Goal: Task Accomplishment & Management: Use online tool/utility

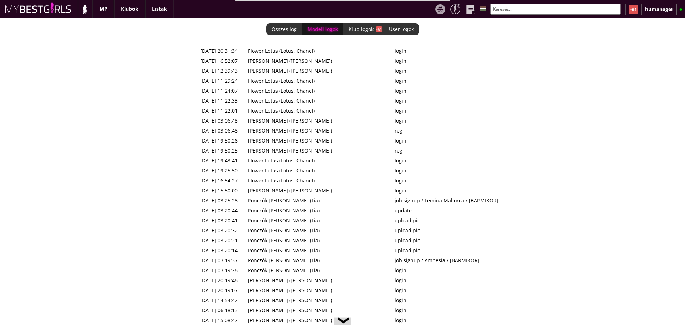
scroll to position [0, 2912]
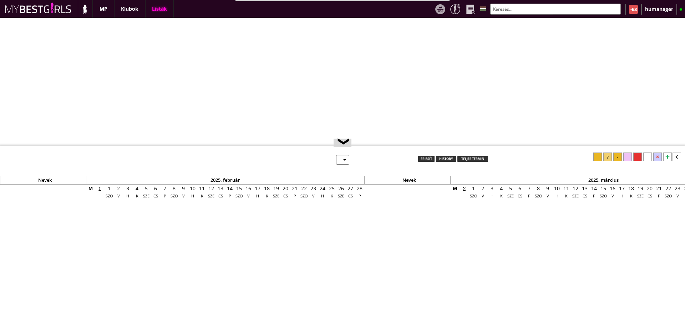
select select "0"
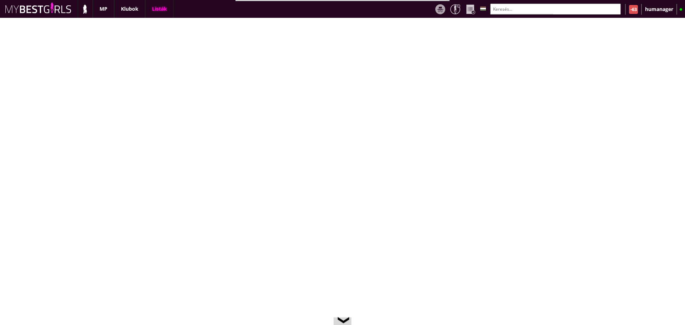
scroll to position [0, 2912]
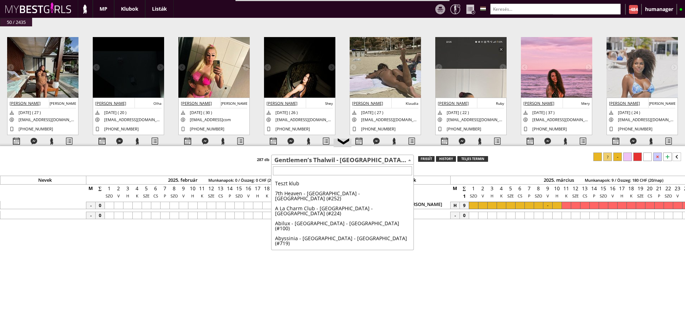
select select "742"
click at [310, 160] on span "Gentlemen’s Thalwil - [GEOGRAPHIC_DATA] - [GEOGRAPHIC_DATA] (#742)" at bounding box center [342, 160] width 142 height 10
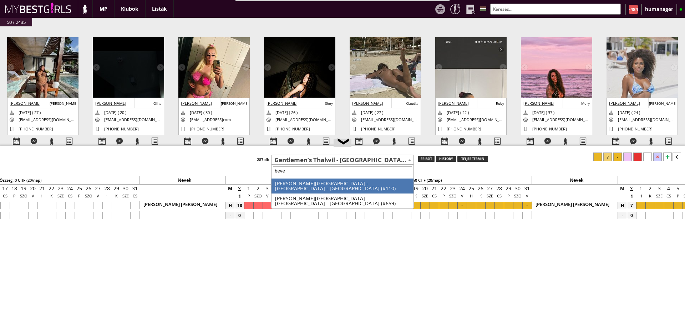
type input "bever"
select select "110"
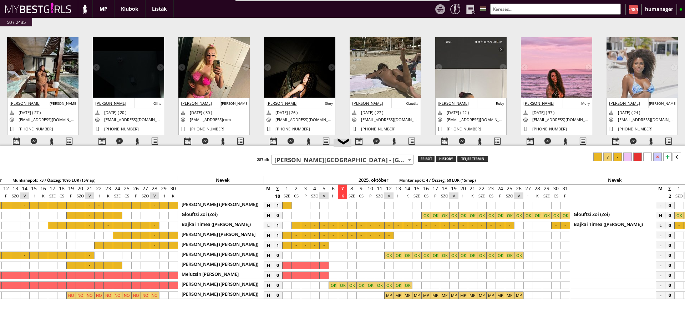
scroll to position [0, 2902]
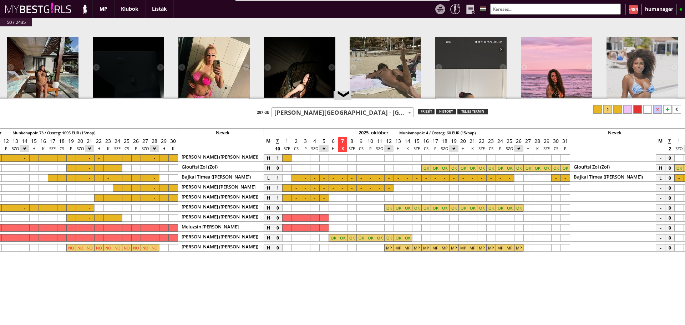
drag, startPoint x: 426, startPoint y: 146, endPoint x: 433, endPoint y: 96, distance: 50.4
click at [433, 99] on div at bounding box center [342, 99] width 685 height 1
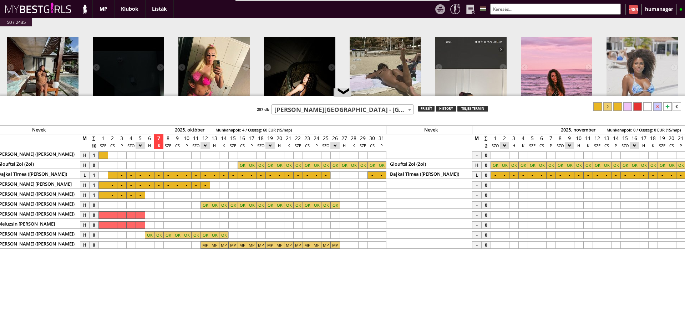
scroll to position [0, 3150]
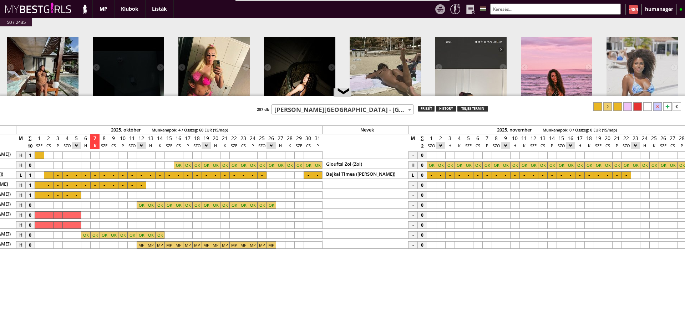
click at [431, 173] on div at bounding box center [431, 175] width 9 height 7
click at [602, 110] on div at bounding box center [597, 106] width 9 height 9
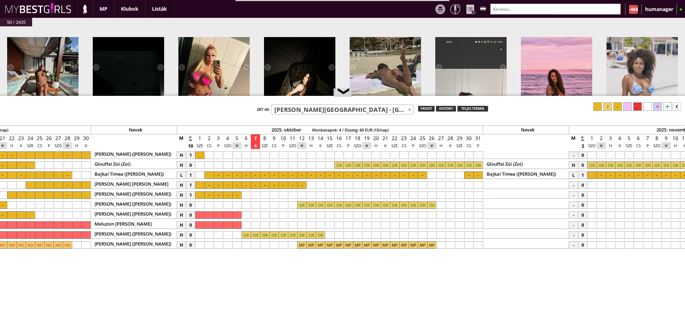
scroll to position [0, 2989]
click at [427, 111] on div "frissít" at bounding box center [426, 109] width 16 height 6
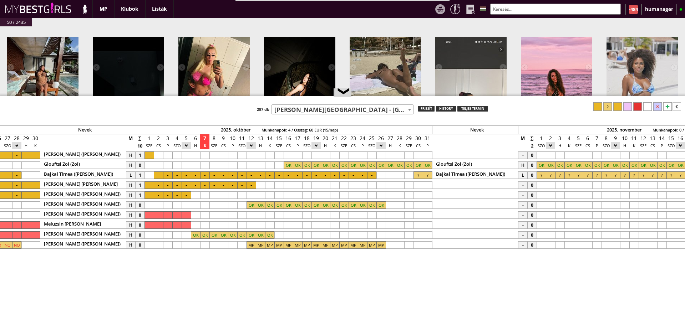
scroll to position [0, 3005]
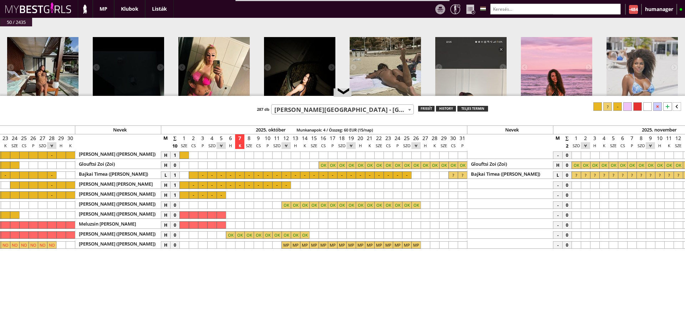
click at [249, 185] on div at bounding box center [248, 185] width 9 height 7
click at [286, 183] on div at bounding box center [285, 185] width 9 height 7
click at [636, 103] on div at bounding box center [637, 106] width 9 height 9
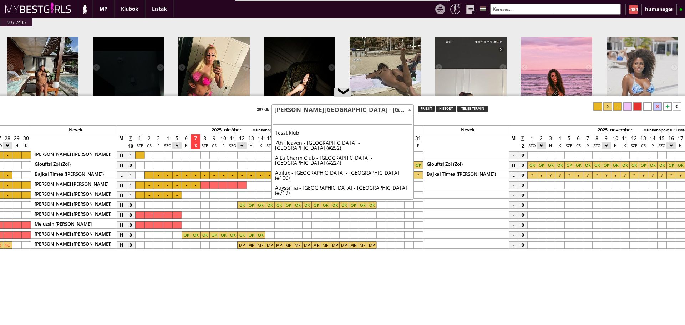
scroll to position [305, 0]
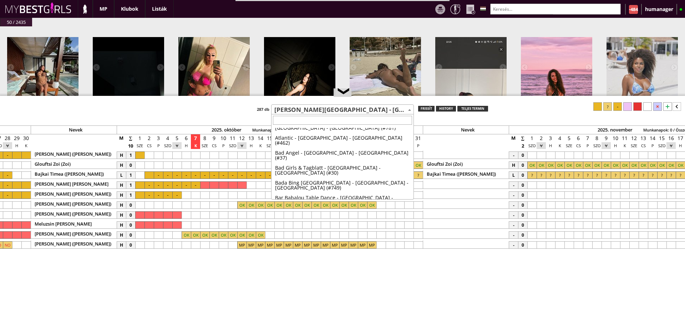
click at [327, 112] on span "[PERSON_NAME][GEOGRAPHIC_DATA] - [GEOGRAPHIC_DATA] - [GEOGRAPHIC_DATA] (#110)" at bounding box center [342, 110] width 142 height 10
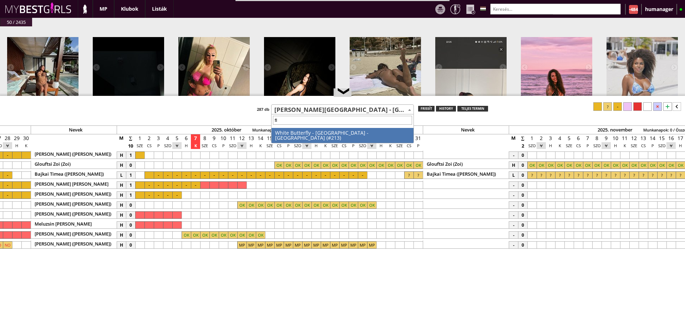
type input "f"
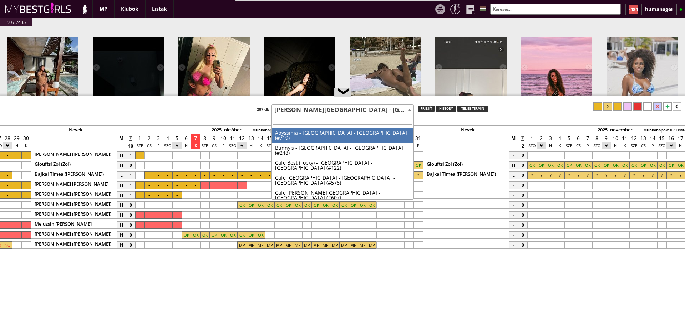
scroll to position [305, 0]
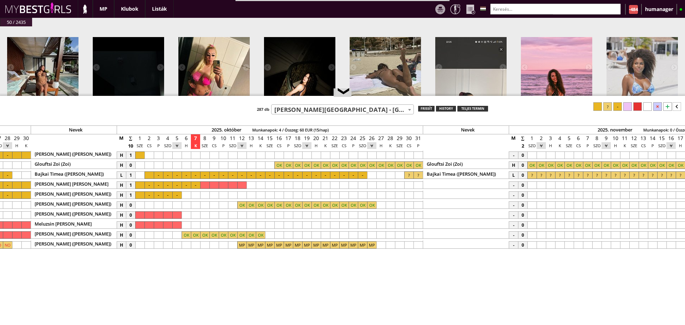
click at [511, 11] on input "text" at bounding box center [555, 9] width 131 height 11
click at [361, 20] on div "50 / 2435 #42460 2025-10-07 03:06:48 Ruiz Nicole Nicole 1998-03-16 ( 27 ) joyce…" at bounding box center [342, 171] width 685 height 307
click at [278, 164] on div at bounding box center [278, 165] width 9 height 7
click at [418, 164] on div at bounding box center [417, 165] width 9 height 7
click at [639, 108] on div at bounding box center [637, 106] width 9 height 9
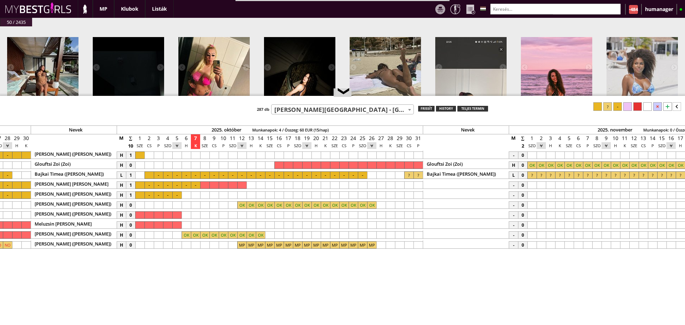
scroll to position [0, 3133]
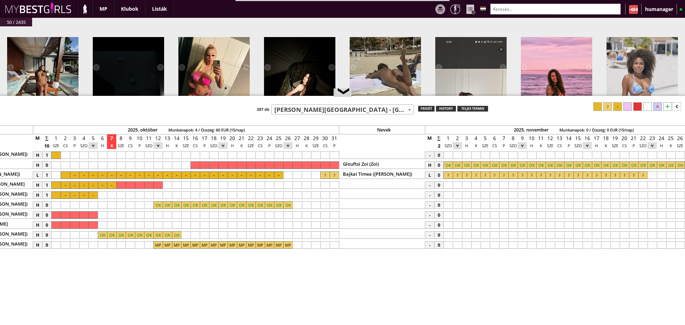
click at [499, 165] on div at bounding box center [494, 165] width 9 height 7
click at [444, 167] on div at bounding box center [447, 165] width 9 height 7
click at [635, 107] on div at bounding box center [637, 106] width 9 height 9
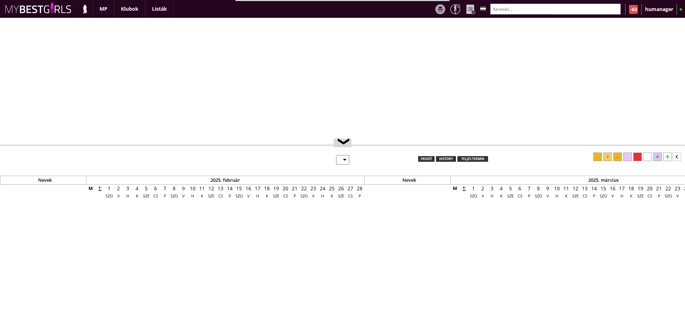
select select "0"
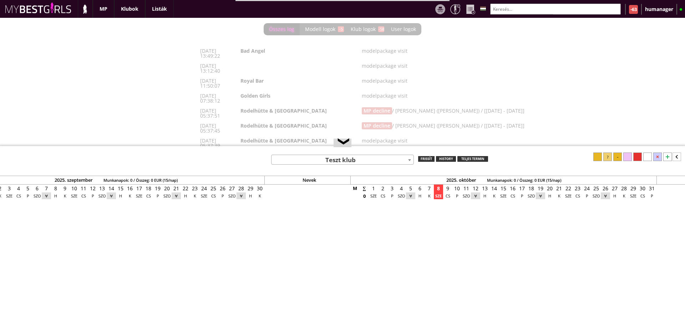
scroll to position [0, 2912]
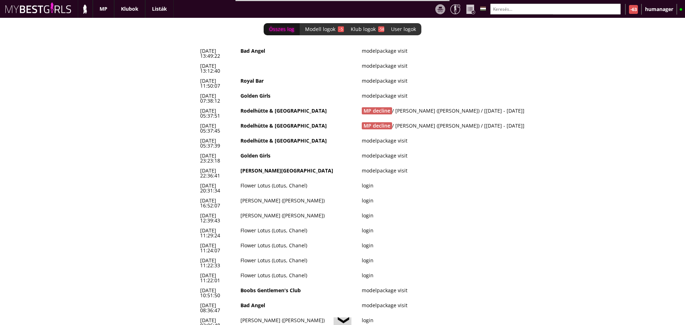
click at [485, 121] on td "MP decline / Szabó Tunde (Vivien) / [2025-12-08 - 2025-12-23]" at bounding box center [471, 128] width 224 height 15
click at [454, 106] on td "MP decline / Michałek Julia (Sara) / [2025-12-29 - 2026-01-31]" at bounding box center [471, 113] width 224 height 15
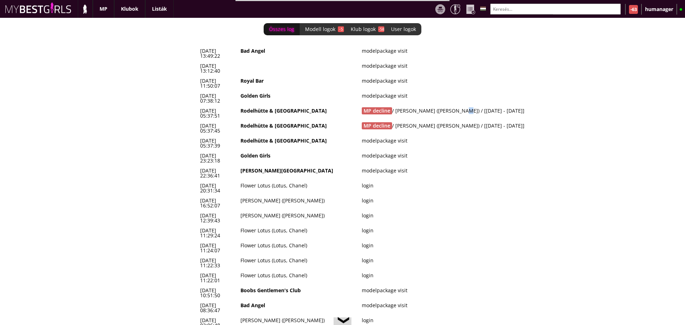
click at [454, 106] on td "MP decline / Michałek Julia (Sara) / [2025-12-29 - 2026-01-31]" at bounding box center [471, 113] width 224 height 15
click at [287, 106] on td "Rodelhütte & [GEOGRAPHIC_DATA]" at bounding box center [298, 113] width 121 height 15
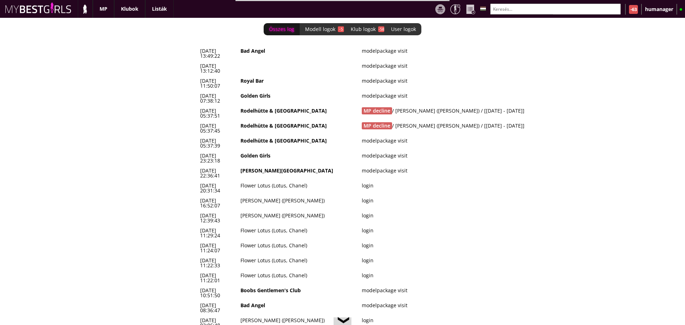
click at [308, 121] on td "Rodelhütte & [GEOGRAPHIC_DATA]" at bounding box center [298, 128] width 121 height 15
click at [413, 121] on td "MP decline / Szabó Tunde (Vivien) / [2025-12-08 - 2025-12-23]" at bounding box center [471, 128] width 224 height 15
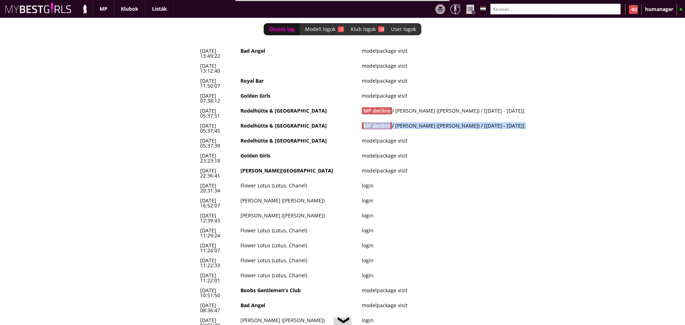
click at [413, 121] on td "MP decline / Szabó Tunde (Vivien) / [2025-12-08 - 2025-12-23]" at bounding box center [471, 128] width 224 height 15
click at [314, 121] on td "Rodelhütte & [GEOGRAPHIC_DATA]" at bounding box center [298, 128] width 121 height 15
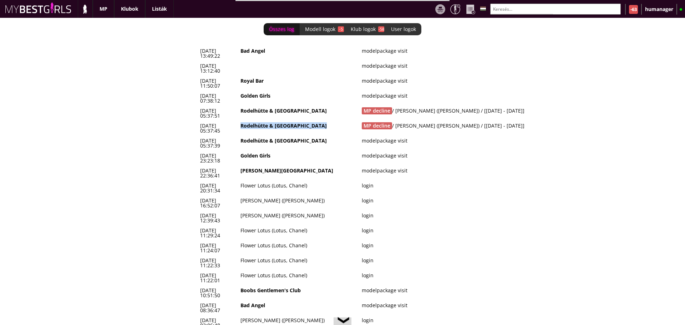
click at [314, 121] on td "Rodelhütte & [GEOGRAPHIC_DATA]" at bounding box center [298, 128] width 121 height 15
click at [302, 106] on td "Rodelhütte & [GEOGRAPHIC_DATA]" at bounding box center [298, 113] width 121 height 15
click at [315, 106] on td "Rodelhütte & [GEOGRAPHIC_DATA]" at bounding box center [298, 113] width 121 height 15
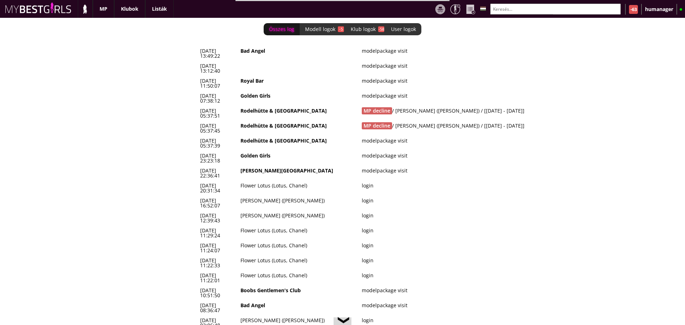
click at [430, 106] on td "MP decline / Michałek Julia (Sara) / [2025-12-29 - 2026-01-31]" at bounding box center [471, 113] width 224 height 15
click at [421, 121] on td "MP decline / Szabó Tunde (Vivien) / [2025-12-08 - 2025-12-23]" at bounding box center [471, 128] width 224 height 15
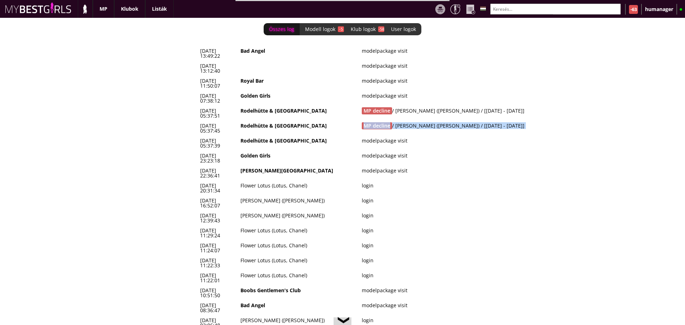
click at [421, 121] on td "MP decline / Szabó Tunde (Vivien) / [2025-12-08 - 2025-12-23]" at bounding box center [471, 128] width 224 height 15
click at [317, 121] on td "Rodelhütte & [GEOGRAPHIC_DATA]" at bounding box center [298, 128] width 121 height 15
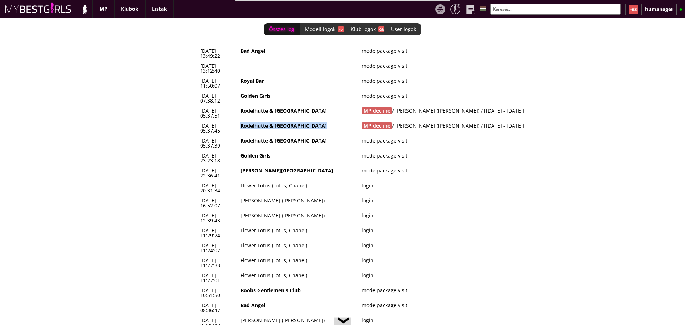
click at [317, 121] on td "Rodelhütte & [GEOGRAPHIC_DATA]" at bounding box center [298, 128] width 121 height 15
click at [404, 106] on td "MP decline / Michałek Julia (Sara) / [2025-12-29 - 2026-01-31]" at bounding box center [471, 113] width 224 height 15
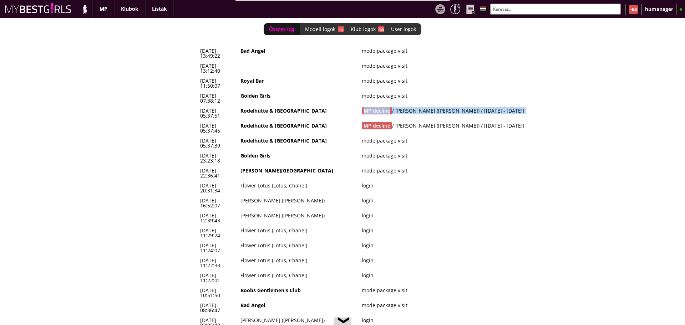
click at [404, 106] on td "MP decline / Michałek Julia (Sara) / [2025-12-29 - 2026-01-31]" at bounding box center [471, 113] width 224 height 15
click at [313, 106] on td "Rodelhütte & [GEOGRAPHIC_DATA]" at bounding box center [298, 113] width 121 height 15
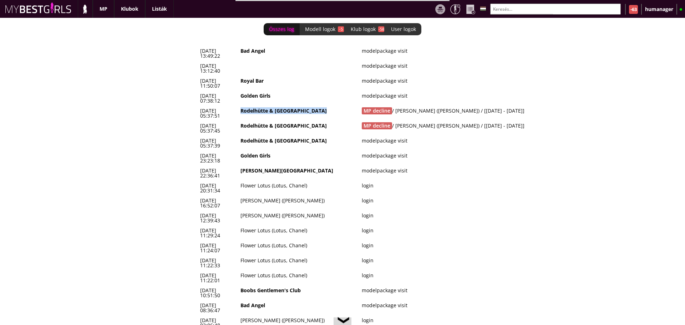
click at [313, 106] on td "Rodelhütte & [GEOGRAPHIC_DATA]" at bounding box center [298, 113] width 121 height 15
click at [416, 121] on td "MP decline / Szabó Tunde (Vivien) / [2025-12-08 - 2025-12-23]" at bounding box center [471, 128] width 224 height 15
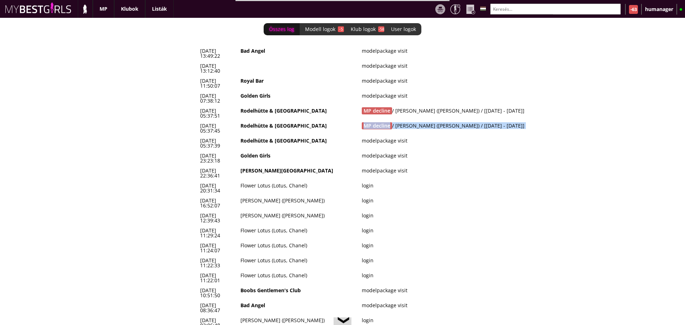
click at [416, 121] on td "MP decline / Szabó Tunde (Vivien) / [2025-12-08 - 2025-12-23]" at bounding box center [471, 128] width 224 height 15
click at [450, 106] on td "MP decline / Michałek Julia (Sara) / [2025-12-29 - 2026-01-31]" at bounding box center [471, 113] width 224 height 15
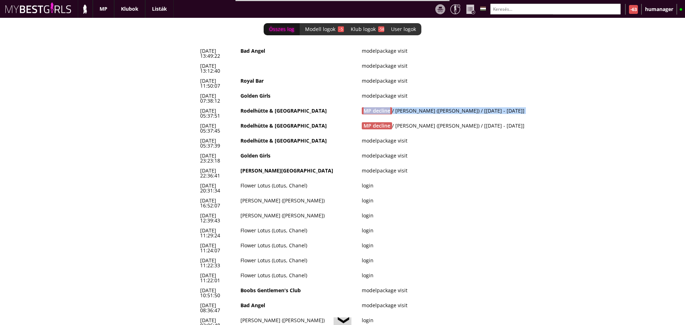
click at [450, 106] on td "MP decline / Michałek Julia (Sara) / [2025-12-29 - 2026-01-31]" at bounding box center [471, 113] width 224 height 15
click at [406, 121] on td "MP decline / Szabó Tunde (Vivien) / [2025-12-08 - 2025-12-23]" at bounding box center [471, 128] width 224 height 15
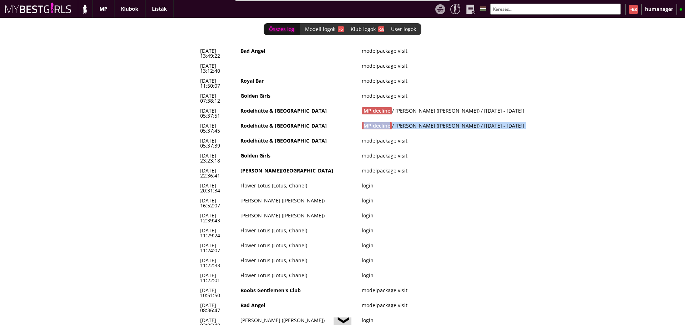
drag, startPoint x: 406, startPoint y: 103, endPoint x: 442, endPoint y: 92, distance: 37.0
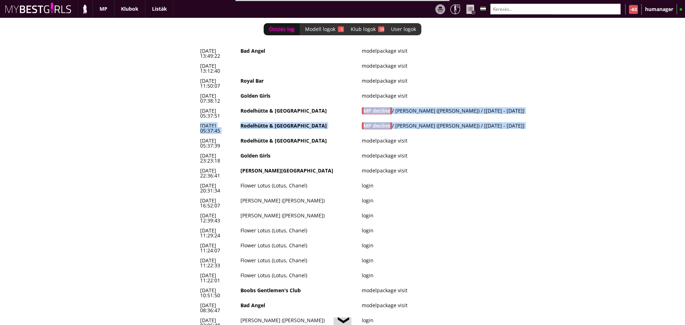
click at [442, 106] on td "MP decline / Michałek Julia (Sara) / [2025-12-29 - 2026-01-31]" at bounding box center [471, 113] width 224 height 15
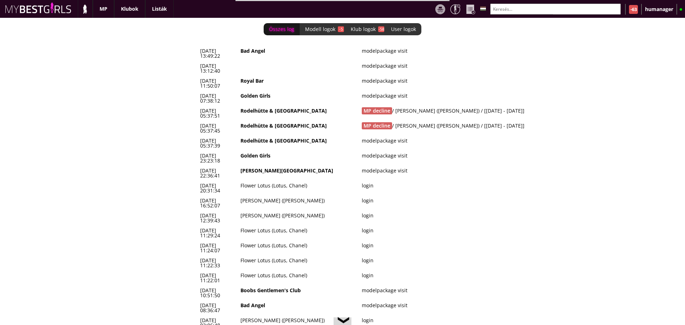
click at [442, 106] on td "MP decline / Michałek Julia (Sara) / [2025-12-29 - 2026-01-31]" at bounding box center [471, 113] width 224 height 15
click at [433, 121] on td "MP decline / Szabó Tunde (Vivien) / [2025-12-08 - 2025-12-23]" at bounding box center [471, 128] width 224 height 15
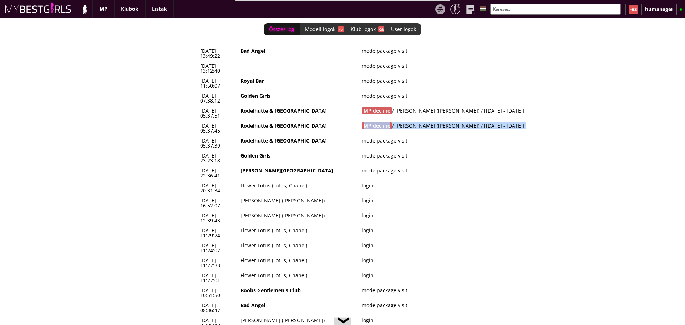
click at [433, 121] on td "MP decline / Szabó Tunde (Vivien) / [2025-12-08 - 2025-12-23]" at bounding box center [471, 128] width 224 height 15
click at [424, 106] on td "MP decline / Michałek Julia (Sara) / [2025-12-29 - 2026-01-31]" at bounding box center [471, 113] width 224 height 15
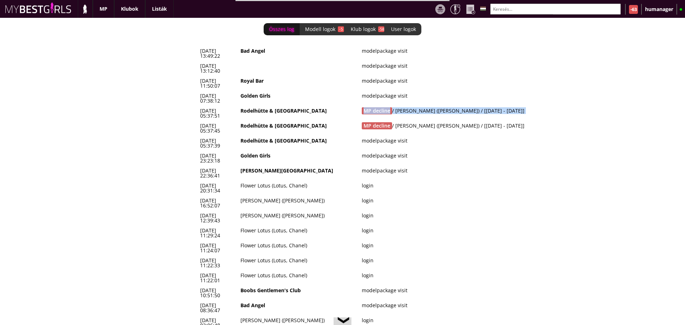
click at [424, 106] on td "MP decline / Michałek Julia (Sara) / [2025-12-29 - 2026-01-31]" at bounding box center [471, 113] width 224 height 15
click at [433, 121] on td "MP decline / Szabó Tunde (Vivien) / [2025-12-08 - 2025-12-23]" at bounding box center [471, 128] width 224 height 15
drag, startPoint x: 433, startPoint y: 97, endPoint x: 451, endPoint y: 106, distance: 19.9
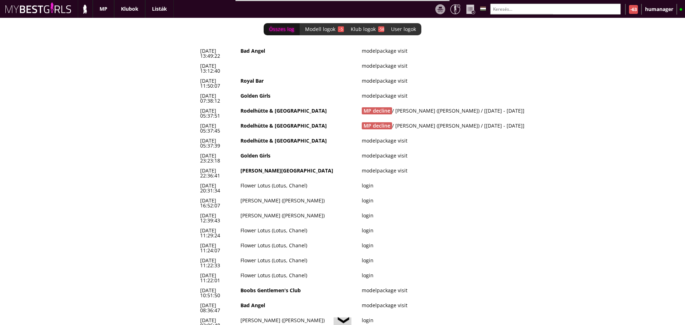
click at [465, 121] on td "MP decline / Szabó Tunde (Vivien) / [2025-12-08 - 2025-12-23]" at bounding box center [471, 128] width 224 height 15
click at [472, 106] on td "MP decline / Michałek Julia (Sara) / [2025-12-29 - 2026-01-31]" at bounding box center [471, 113] width 224 height 15
click at [278, 121] on td "Rodelhütte & [GEOGRAPHIC_DATA]" at bounding box center [298, 128] width 121 height 15
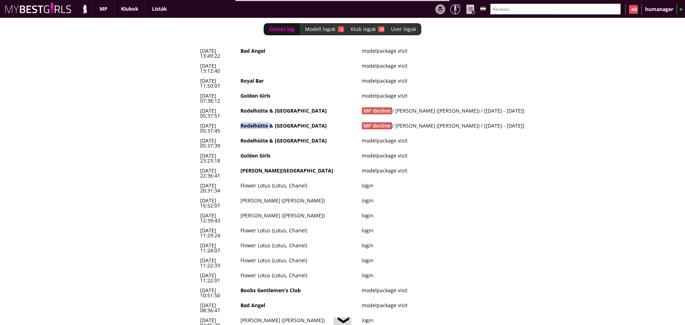
click at [278, 121] on td "Rodelhütte & [GEOGRAPHIC_DATA]" at bounding box center [298, 128] width 121 height 15
click at [414, 121] on td "MP decline / Szabó Tunde (Vivien) / [2025-12-08 - 2025-12-23]" at bounding box center [471, 128] width 224 height 15
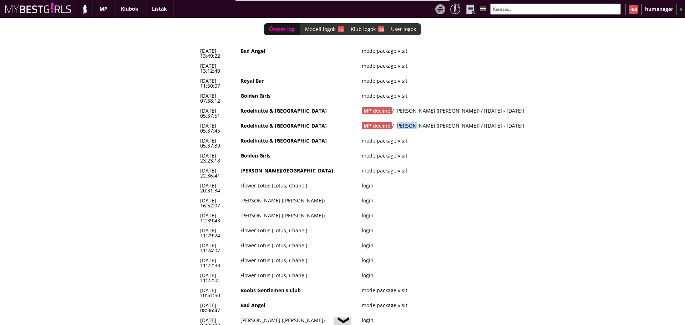
click at [414, 121] on td "MP decline / Szabó Tunde (Vivien) / [2025-12-08 - 2025-12-23]" at bounding box center [471, 128] width 224 height 15
click at [453, 106] on td "MP decline / Michałek Julia (Sara) / [2025-12-29 - 2026-01-31]" at bounding box center [471, 113] width 224 height 15
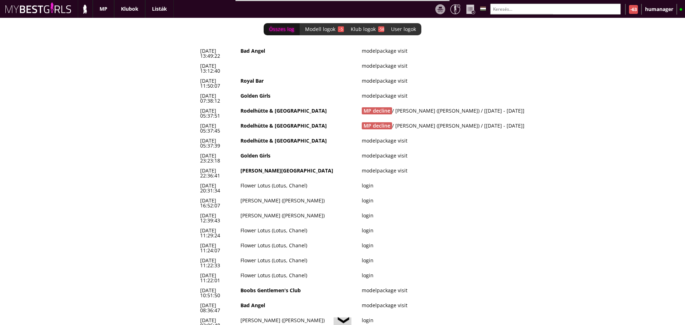
click at [454, 121] on td "MP decline / Szabó Tunde (Vivien) / [2025-12-08 - 2025-12-23]" at bounding box center [471, 128] width 224 height 15
click at [265, 121] on td "Rodelhütte & [GEOGRAPHIC_DATA]" at bounding box center [298, 128] width 121 height 15
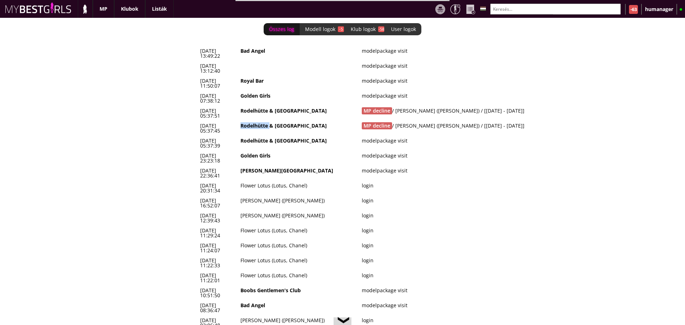
click at [265, 121] on td "Rodelhütte & [GEOGRAPHIC_DATA]" at bounding box center [298, 128] width 121 height 15
click at [408, 106] on td "MP decline / Michałek Julia (Sara) / [2025-12-29 - 2026-01-31]" at bounding box center [471, 113] width 224 height 15
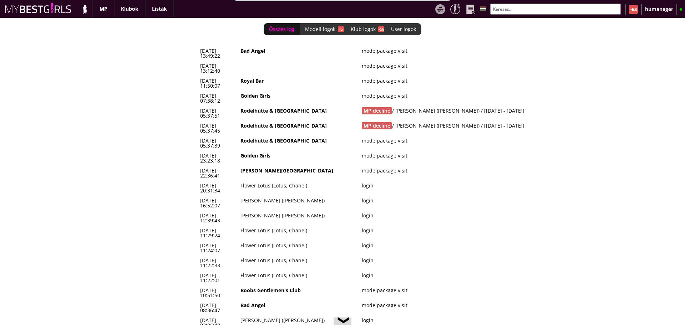
click at [313, 106] on td "Rodelhütte & [GEOGRAPHIC_DATA]" at bounding box center [298, 113] width 121 height 15
click at [416, 121] on td "MP decline / Szabó Tunde (Vivien) / [2025-12-08 - 2025-12-23]" at bounding box center [471, 128] width 224 height 15
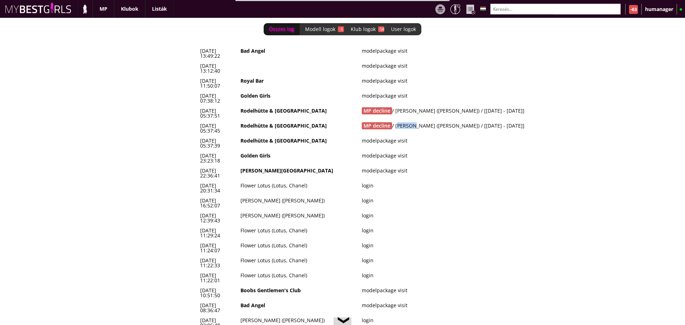
click at [416, 121] on td "MP decline / Szabó Tunde (Vivien) / [2025-12-08 - 2025-12-23]" at bounding box center [471, 128] width 224 height 15
click at [439, 106] on td "MP decline / Michałek Julia (Sara) / [2025-12-29 - 2026-01-31]" at bounding box center [471, 113] width 224 height 15
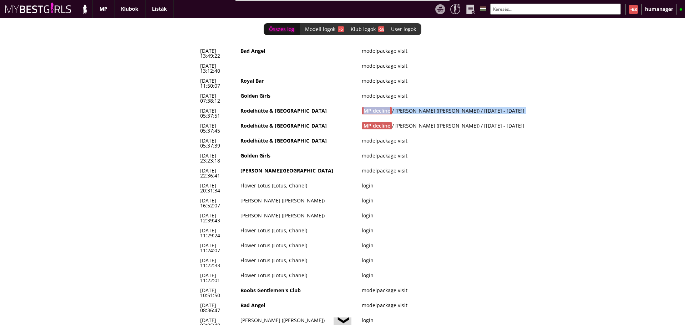
click at [439, 106] on td "MP decline / Michałek Julia (Sara) / [2025-12-29 - 2026-01-31]" at bounding box center [471, 113] width 224 height 15
click at [307, 121] on td "Rodelhütte & [GEOGRAPHIC_DATA]" at bounding box center [298, 128] width 121 height 15
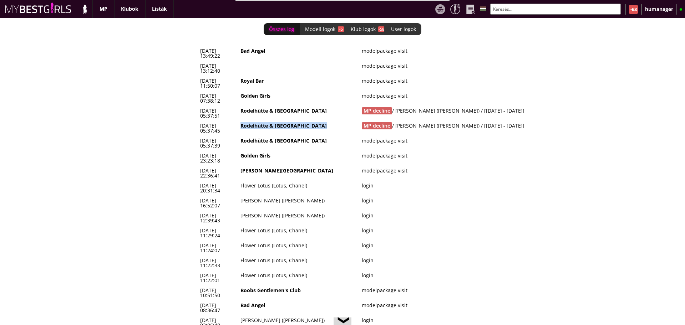
click at [307, 121] on td "Rodelhütte & [GEOGRAPHIC_DATA]" at bounding box center [298, 128] width 121 height 15
click at [422, 106] on td "MP decline / Michałek Julia (Sara) / [2025-12-29 - 2026-01-31]" at bounding box center [471, 113] width 224 height 15
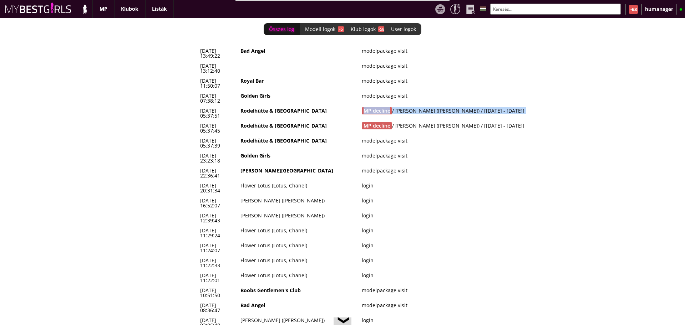
click at [422, 106] on td "MP decline / Michałek Julia (Sara) / [2025-12-29 - 2026-01-31]" at bounding box center [471, 113] width 224 height 15
click at [294, 121] on td "Rodelhütte & [GEOGRAPHIC_DATA]" at bounding box center [298, 128] width 121 height 15
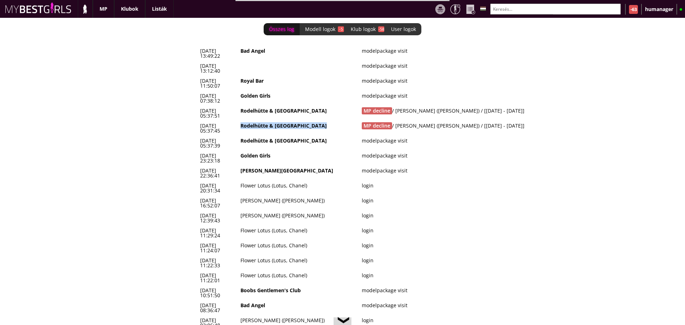
click at [294, 121] on td "Rodelhütte & [GEOGRAPHIC_DATA]" at bounding box center [298, 128] width 121 height 15
click at [449, 121] on td "MP decline / Szabó Tunde (Vivien) / [2025-12-08 - 2025-12-23]" at bounding box center [471, 128] width 224 height 15
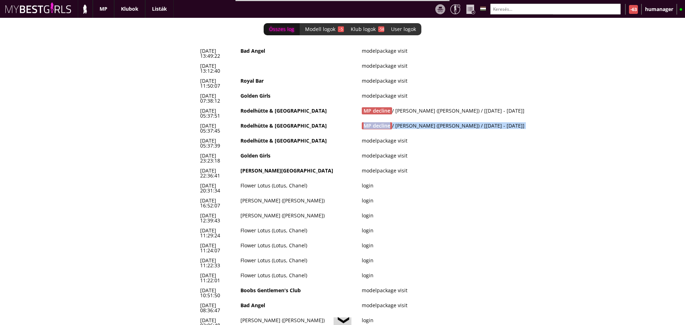
click at [449, 121] on td "MP decline / Szabó Tunde (Vivien) / [2025-12-08 - 2025-12-23]" at bounding box center [471, 128] width 224 height 15
click at [464, 106] on td "MP decline / Michałek Julia (Sara) / [2025-12-29 - 2026-01-31]" at bounding box center [471, 113] width 224 height 15
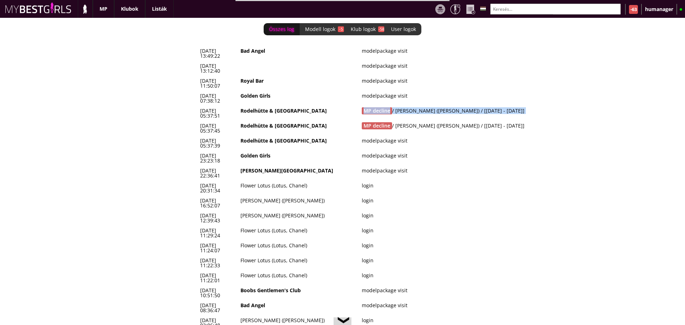
click at [464, 106] on td "MP decline / Michałek Julia (Sara) / [2025-12-29 - 2026-01-31]" at bounding box center [471, 113] width 224 height 15
click at [302, 106] on td "Rodelhütte & [GEOGRAPHIC_DATA]" at bounding box center [298, 113] width 121 height 15
click at [301, 121] on td "Rodelhütte & [GEOGRAPHIC_DATA]" at bounding box center [298, 128] width 121 height 15
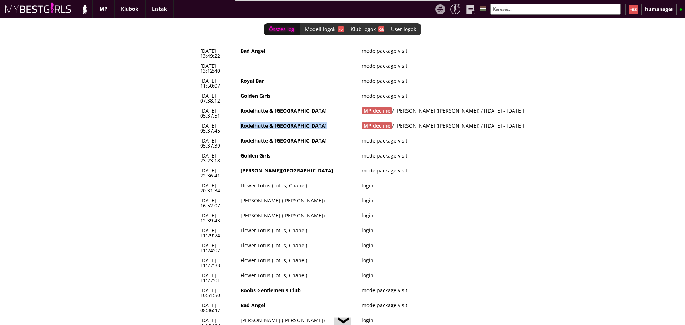
click at [301, 121] on td "Rodelhütte & [GEOGRAPHIC_DATA]" at bounding box center [298, 128] width 121 height 15
drag, startPoint x: 421, startPoint y: 104, endPoint x: 455, endPoint y: 98, distance: 34.4
click at [455, 121] on td "MP decline / Szabó Tunde (Vivien) / [2025-12-08 - 2025-12-23]" at bounding box center [471, 128] width 224 height 15
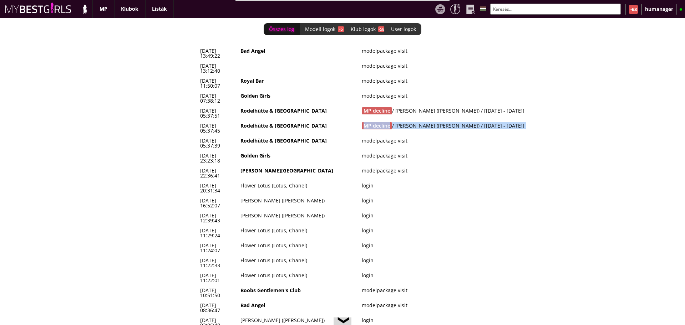
click at [455, 121] on td "MP decline / Szabó Tunde (Vivien) / [2025-12-08 - 2025-12-23]" at bounding box center [471, 128] width 224 height 15
click at [443, 106] on td "MP decline / Michałek Julia (Sara) / [2025-12-29 - 2026-01-31]" at bounding box center [471, 113] width 224 height 15
click at [456, 106] on td "MP decline / Michałek Julia (Sara) / [2025-12-29 - 2026-01-31]" at bounding box center [471, 113] width 224 height 15
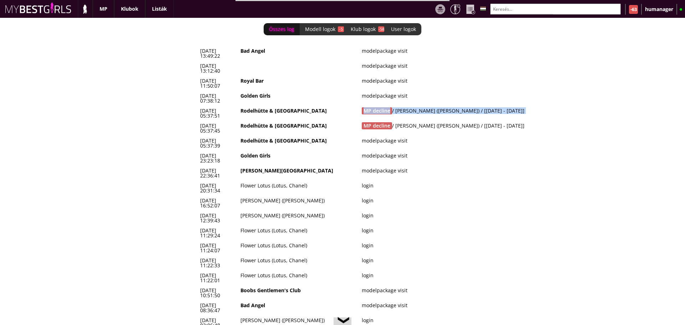
click at [456, 106] on td "MP decline / Michałek Julia (Sara) / [2025-12-29 - 2026-01-31]" at bounding box center [471, 113] width 224 height 15
click at [445, 121] on td "MP decline / Szabó Tunde (Vivien) / [2025-12-08 - 2025-12-23]" at bounding box center [471, 128] width 224 height 15
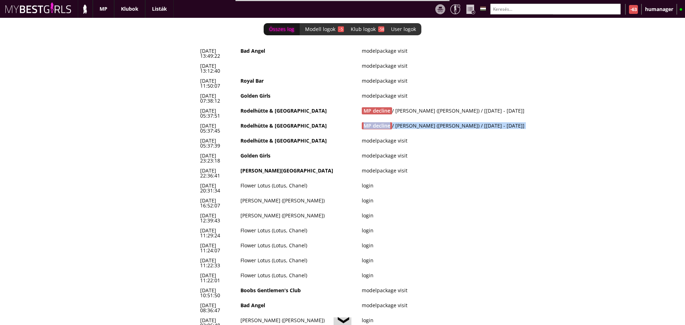
click at [445, 121] on td "MP decline / Szabó Tunde (Vivien) / [2025-12-08 - 2025-12-23]" at bounding box center [471, 128] width 224 height 15
click at [300, 106] on td "Rodelhütte & [GEOGRAPHIC_DATA]" at bounding box center [298, 113] width 121 height 15
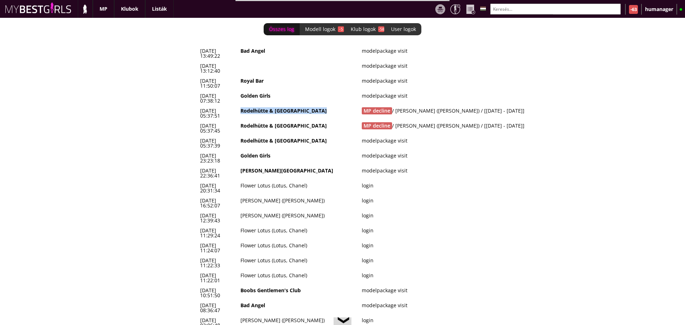
click at [300, 106] on td "Rodelhütte & [GEOGRAPHIC_DATA]" at bounding box center [298, 113] width 121 height 15
click at [304, 121] on td "Rodelhütte & [GEOGRAPHIC_DATA]" at bounding box center [298, 128] width 121 height 15
click at [440, 106] on td "MP decline / Michałek Julia (Sara) / [2025-12-29 - 2026-01-31]" at bounding box center [471, 113] width 224 height 15
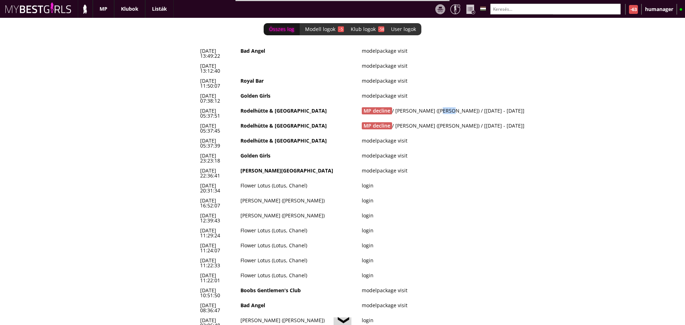
click at [440, 106] on td "MP decline / Michałek Julia (Sara) / [2025-12-29 - 2026-01-31]" at bounding box center [471, 113] width 224 height 15
click at [296, 121] on td "Rodelhütte & [GEOGRAPHIC_DATA]" at bounding box center [298, 128] width 121 height 15
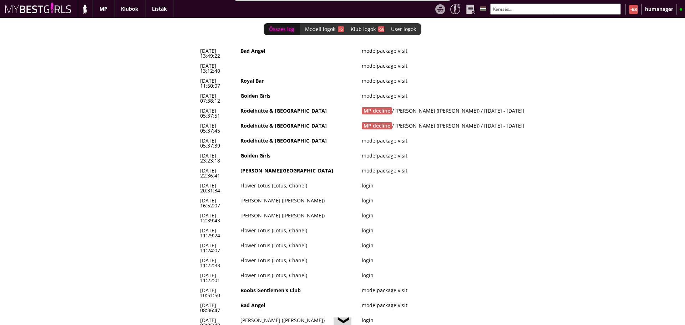
click at [422, 106] on td "MP decline / Michałek Julia (Sara) / [2025-12-29 - 2026-01-31]" at bounding box center [471, 113] width 224 height 15
click at [312, 121] on td "Rodelhütte & [GEOGRAPHIC_DATA]" at bounding box center [298, 128] width 121 height 15
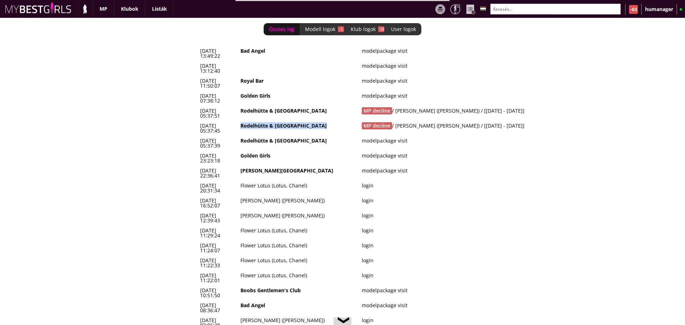
click at [312, 121] on td "Rodelhütte & [GEOGRAPHIC_DATA]" at bounding box center [298, 128] width 121 height 15
drag, startPoint x: 418, startPoint y: 104, endPoint x: 424, endPoint y: 103, distance: 6.2
click at [424, 121] on td "MP decline / Szabó Tunde (Vivien) / [2025-12-08 - 2025-12-23]" at bounding box center [471, 128] width 224 height 15
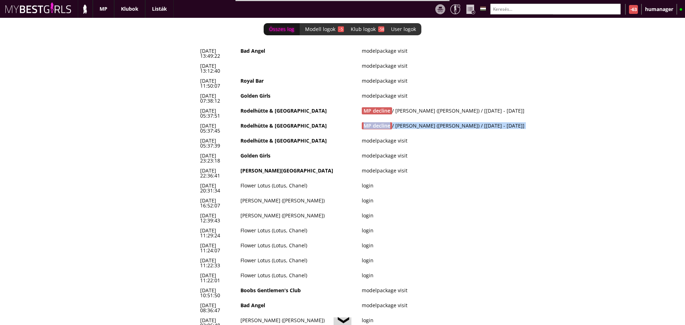
click at [424, 121] on td "MP decline / Szabó Tunde (Vivien) / [2025-12-08 - 2025-12-23]" at bounding box center [471, 128] width 224 height 15
click at [307, 106] on td "Rodelhütte & [GEOGRAPHIC_DATA]" at bounding box center [298, 113] width 121 height 15
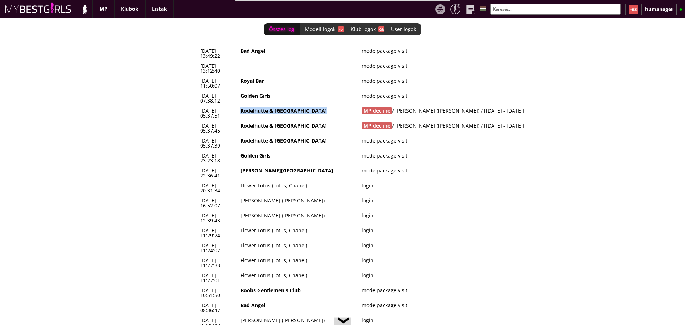
click at [307, 106] on td "Rodelhütte & [GEOGRAPHIC_DATA]" at bounding box center [298, 113] width 121 height 15
click at [413, 106] on td "MP decline / Michałek Julia (Sara) / [2025-12-29 - 2026-01-31]" at bounding box center [471, 113] width 224 height 15
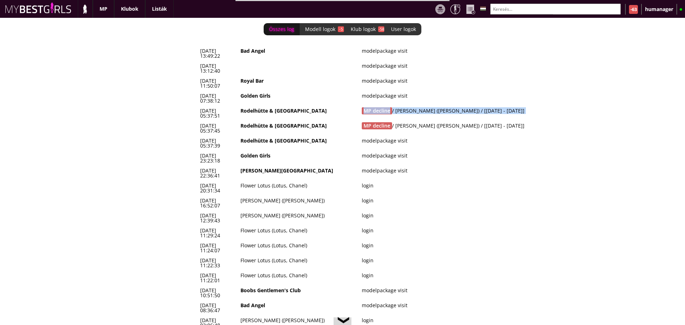
click at [413, 106] on td "MP decline / Michałek Julia (Sara) / [2025-12-29 - 2026-01-31]" at bounding box center [471, 113] width 224 height 15
click at [298, 121] on td "Rodelhütte & [GEOGRAPHIC_DATA]" at bounding box center [298, 128] width 121 height 15
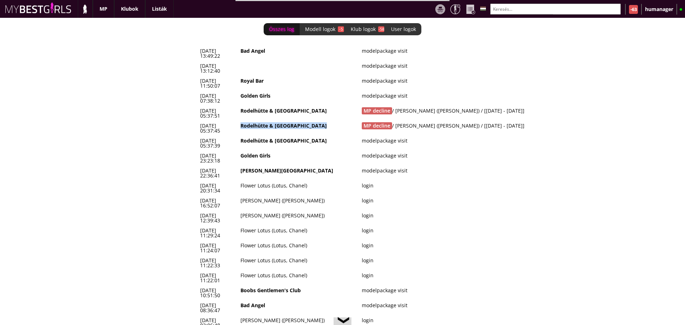
click at [298, 121] on td "Rodelhütte & [GEOGRAPHIC_DATA]" at bounding box center [298, 128] width 121 height 15
click at [488, 106] on td "MP decline / Michałek Julia (Sara) / [2025-12-29 - 2026-01-31]" at bounding box center [471, 113] width 224 height 15
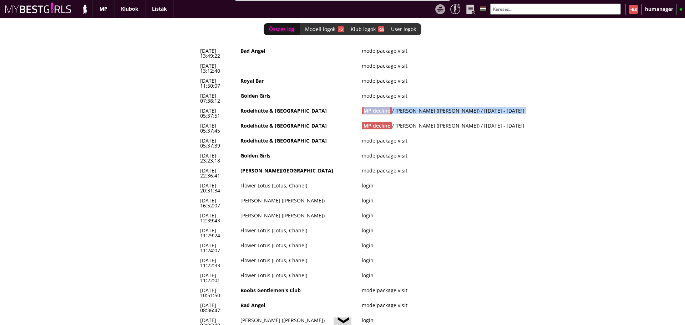
click at [488, 106] on td "MP decline / Michałek Julia (Sara) / [2025-12-29 - 2026-01-31]" at bounding box center [471, 113] width 224 height 15
click at [303, 121] on td "Rodelhütte & [GEOGRAPHIC_DATA]" at bounding box center [298, 128] width 121 height 15
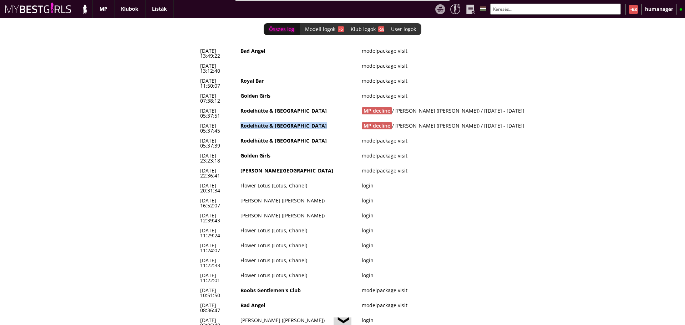
click at [303, 121] on td "Rodelhütte & [GEOGRAPHIC_DATA]" at bounding box center [298, 128] width 121 height 15
click at [311, 106] on td "Rodelhütte & [GEOGRAPHIC_DATA]" at bounding box center [298, 113] width 121 height 15
click at [426, 121] on td "MP decline / Szabó Tunde (Vivien) / [2025-12-08 - 2025-12-23]" at bounding box center [471, 128] width 224 height 15
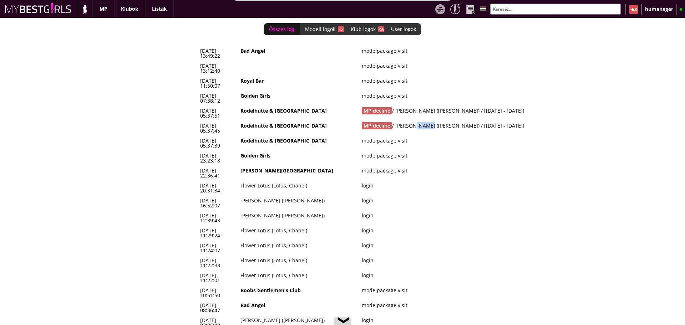
click at [426, 121] on td "MP decline / Szabó Tunde (Vivien) / [2025-12-08 - 2025-12-23]" at bounding box center [471, 128] width 224 height 15
click at [454, 151] on td "modelpackage visit" at bounding box center [471, 158] width 224 height 15
click at [434, 121] on td "MP decline / Szabó Tunde (Vivien) / [2025-12-08 - 2025-12-23]" at bounding box center [471, 128] width 224 height 15
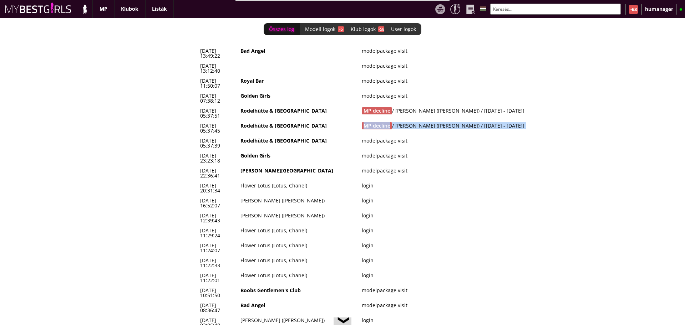
click at [434, 121] on td "MP decline / Szabó Tunde (Vivien) / [2025-12-08 - 2025-12-23]" at bounding box center [471, 128] width 224 height 15
click at [301, 121] on td "Rodelhütte & [GEOGRAPHIC_DATA]" at bounding box center [298, 128] width 121 height 15
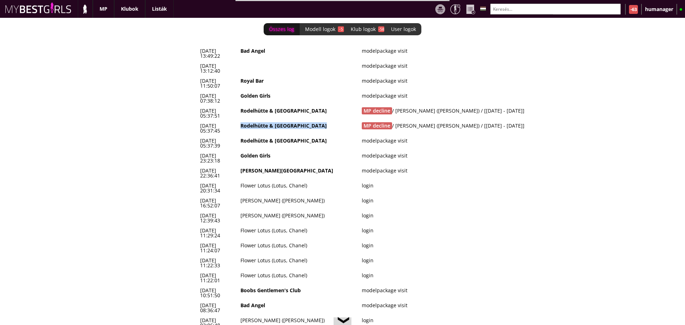
click at [301, 121] on td "Rodelhütte & [GEOGRAPHIC_DATA]" at bounding box center [298, 128] width 121 height 15
click at [426, 106] on td "MP decline / Michałek Julia (Sara) / [2025-12-29 - 2026-01-31]" at bounding box center [471, 113] width 224 height 15
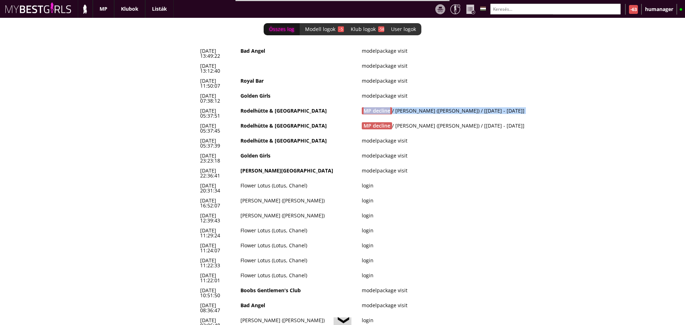
click at [426, 106] on td "MP decline / Michałek Julia (Sara) / [2025-12-29 - 2026-01-31]" at bounding box center [471, 113] width 224 height 15
click at [306, 106] on td "Rodelhütte & [GEOGRAPHIC_DATA]" at bounding box center [298, 113] width 121 height 15
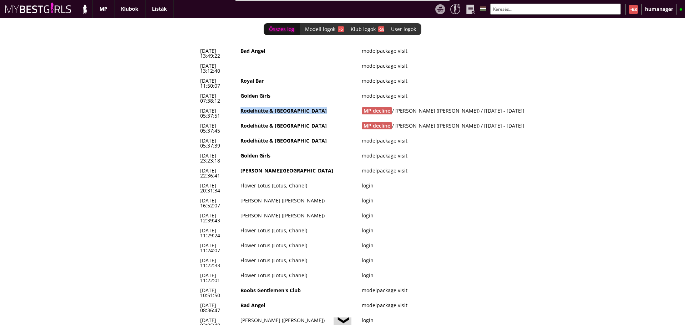
click at [306, 106] on td "Rodelhütte & [GEOGRAPHIC_DATA]" at bounding box center [298, 113] width 121 height 15
click at [405, 121] on td "MP decline / Szabó Tunde (Vivien) / [2025-12-08 - 2025-12-23]" at bounding box center [471, 128] width 224 height 15
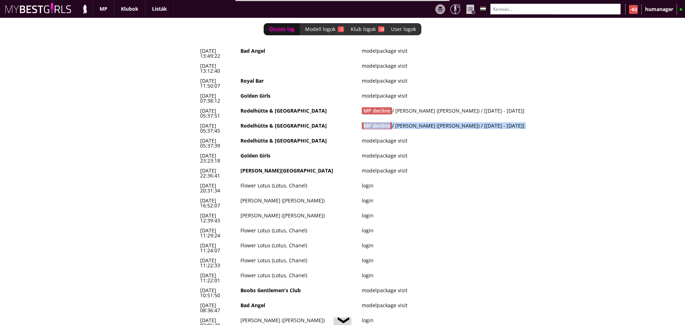
click at [405, 121] on td "MP decline / Szabó Tunde (Vivien) / [2025-12-08 - 2025-12-23]" at bounding box center [471, 128] width 224 height 15
click at [427, 106] on td "MP decline / Michałek Julia (Sara) / [2025-12-29 - 2026-01-31]" at bounding box center [471, 113] width 224 height 15
click at [437, 106] on td "MP decline / Michałek Julia (Sara) / [2025-12-29 - 2026-01-31]" at bounding box center [471, 113] width 224 height 15
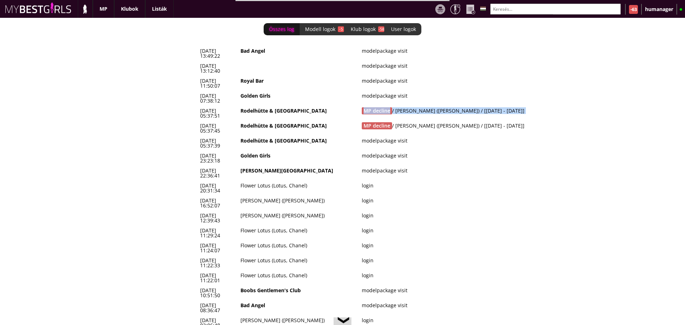
click at [437, 106] on td "MP decline / Michałek Julia (Sara) / [2025-12-29 - 2026-01-31]" at bounding box center [471, 113] width 224 height 15
click at [311, 121] on td "Rodelhütte & [GEOGRAPHIC_DATA]" at bounding box center [298, 128] width 121 height 15
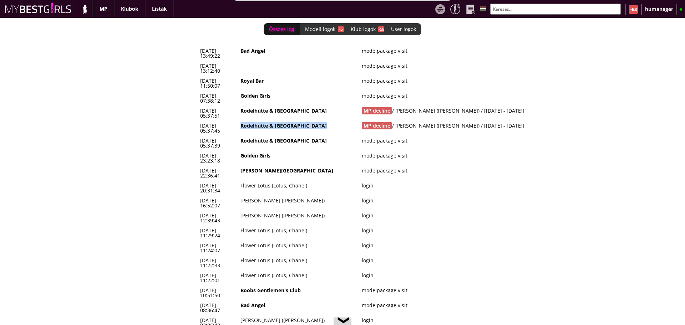
click at [311, 121] on td "Rodelhütte & [GEOGRAPHIC_DATA]" at bounding box center [298, 128] width 121 height 15
click at [435, 121] on td "MP decline / Szabó Tunde (Vivien) / [2025-12-08 - 2025-12-23]" at bounding box center [471, 128] width 224 height 15
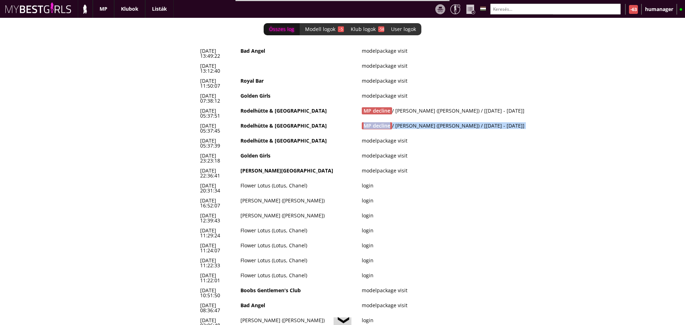
click at [435, 121] on td "MP decline / Szabó Tunde (Vivien) / [2025-12-08 - 2025-12-23]" at bounding box center [471, 128] width 224 height 15
click at [442, 121] on td "MP decline / Szabó Tunde (Vivien) / [2025-12-08 - 2025-12-23]" at bounding box center [471, 128] width 224 height 15
click at [454, 106] on td "MP decline / Michałek Julia (Sara) / [2025-12-29 - 2026-01-31]" at bounding box center [471, 113] width 224 height 15
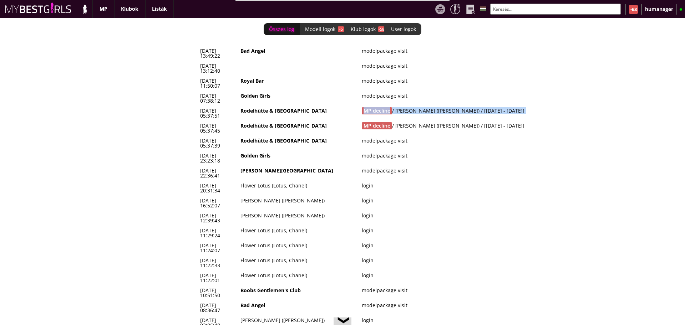
click at [454, 106] on td "MP decline / Michałek Julia (Sara) / [2025-12-29 - 2026-01-31]" at bounding box center [471, 113] width 224 height 15
click at [317, 121] on td "Rodelhütte & [GEOGRAPHIC_DATA]" at bounding box center [298, 128] width 121 height 15
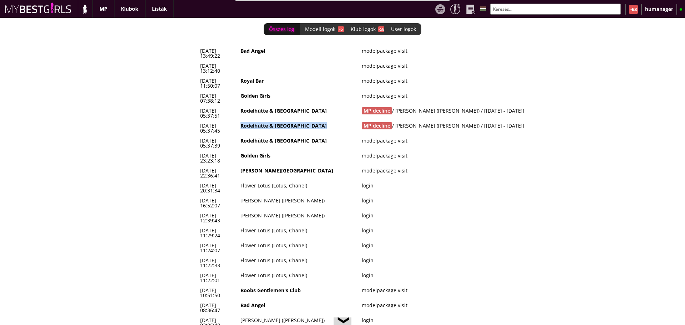
click at [317, 121] on td "Rodelhütte & [GEOGRAPHIC_DATA]" at bounding box center [298, 128] width 121 height 15
click at [432, 121] on td "MP decline / Szabó Tunde (Vivien) / [2025-12-08 - 2025-12-23]" at bounding box center [471, 128] width 224 height 15
click at [464, 106] on td "MP decline / Michałek Julia (Sara) / [2025-12-29 - 2026-01-31]" at bounding box center [471, 113] width 224 height 15
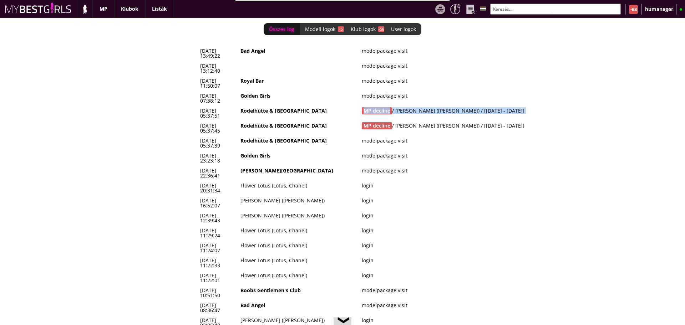
click at [464, 106] on td "MP decline / Michałek Julia (Sara) / [2025-12-29 - 2026-01-31]" at bounding box center [471, 113] width 224 height 15
click at [311, 121] on td "Rodelhütte & [GEOGRAPHIC_DATA]" at bounding box center [298, 128] width 121 height 15
click at [304, 106] on td "Rodelhütte & [GEOGRAPHIC_DATA]" at bounding box center [298, 113] width 121 height 15
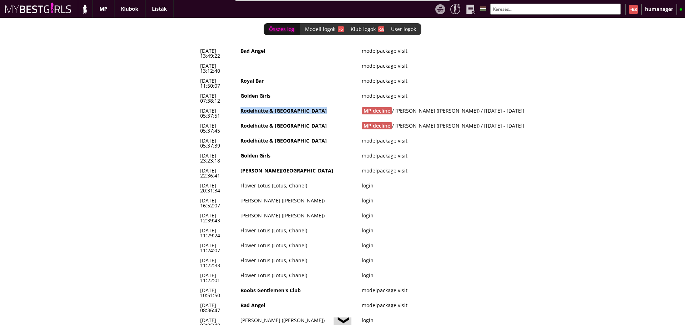
click at [304, 106] on td "Rodelhütte & [GEOGRAPHIC_DATA]" at bounding box center [298, 113] width 121 height 15
click at [426, 121] on td "MP decline / Szabó Tunde (Vivien) / [2025-12-08 - 2025-12-23]" at bounding box center [471, 128] width 224 height 15
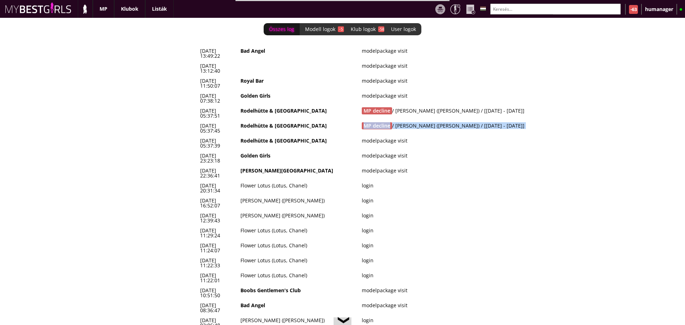
click at [426, 121] on td "MP decline / Szabó Tunde (Vivien) / [2025-12-08 - 2025-12-23]" at bounding box center [471, 128] width 224 height 15
click at [442, 106] on td "MP decline / Michałek Julia (Sara) / [2025-12-29 - 2026-01-31]" at bounding box center [471, 113] width 224 height 15
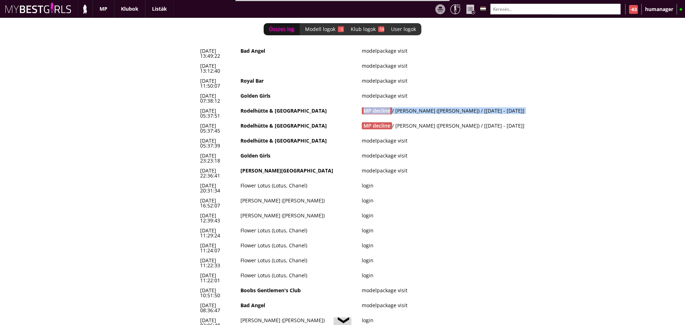
click at [442, 106] on td "MP decline / Michałek Julia (Sara) / [2025-12-29 - 2026-01-31]" at bounding box center [471, 113] width 224 height 15
click at [313, 121] on td "Rodelhütte & [GEOGRAPHIC_DATA]" at bounding box center [298, 128] width 121 height 15
click at [440, 121] on td "MP decline / Szabó Tunde (Vivien) / [2025-12-08 - 2025-12-23]" at bounding box center [471, 128] width 224 height 15
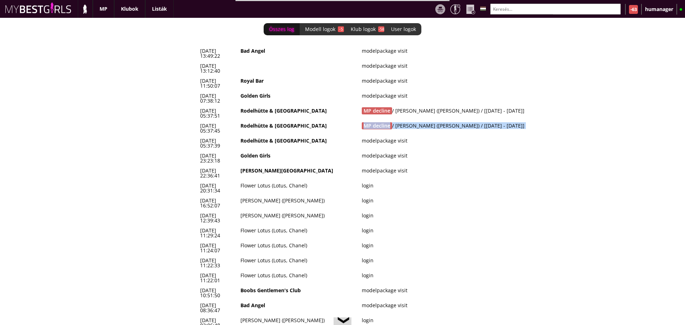
click at [440, 121] on td "MP decline / Szabó Tunde (Vivien) / [2025-12-08 - 2025-12-23]" at bounding box center [471, 128] width 224 height 15
click at [301, 106] on td "Rodelhütte & [GEOGRAPHIC_DATA]" at bounding box center [298, 113] width 121 height 15
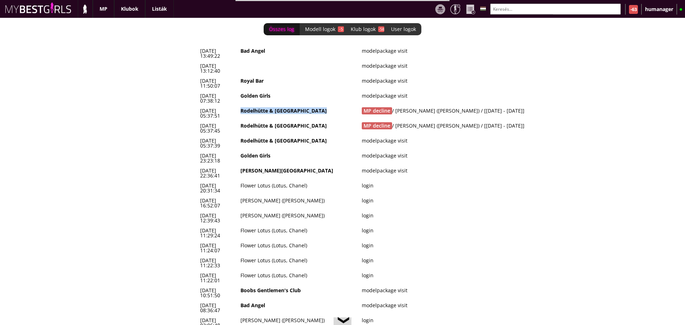
click at [301, 106] on td "Rodelhütte & [GEOGRAPHIC_DATA]" at bounding box center [298, 113] width 121 height 15
click at [381, 106] on td "MP decline / Michałek Julia (Sara) / [2025-12-29 - 2026-01-31]" at bounding box center [471, 113] width 224 height 15
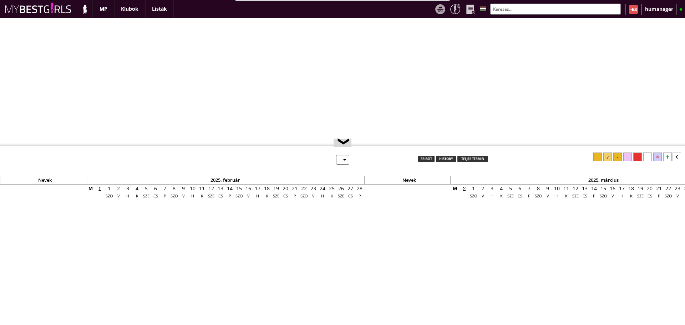
select select "0"
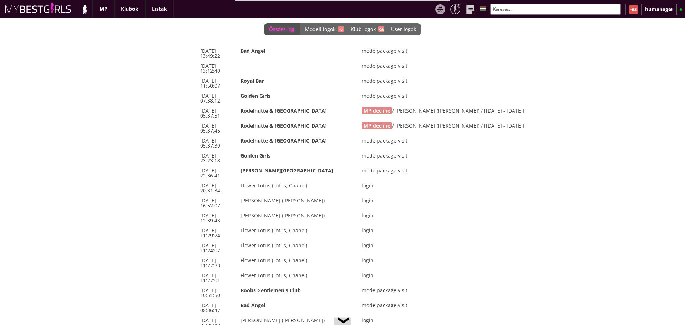
scroll to position [0, 2912]
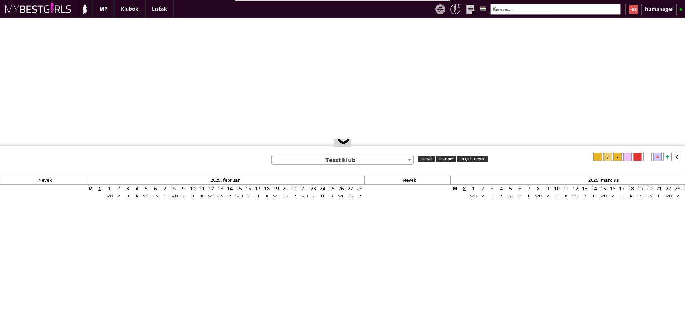
select select "0"
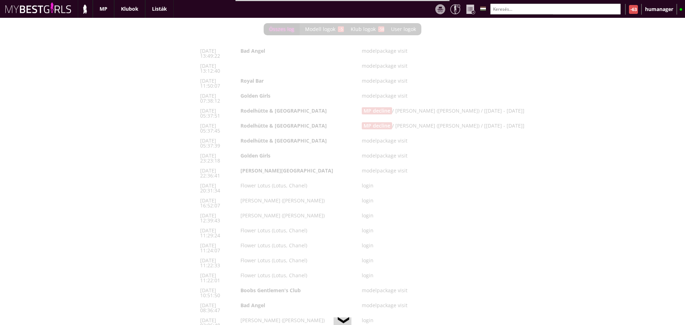
scroll to position [0, 2912]
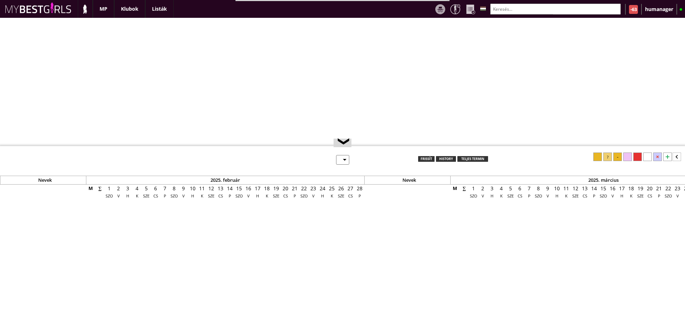
select select "0"
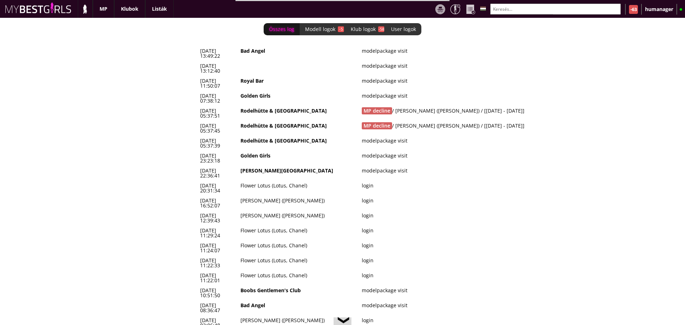
scroll to position [0, 2912]
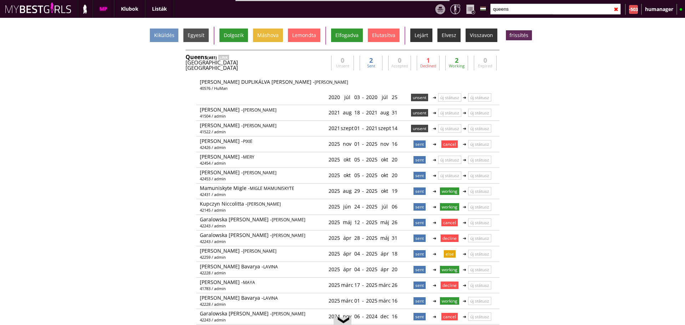
scroll to position [0, 2884]
click at [319, 67] on div "Munich" at bounding box center [256, 67] width 143 height 5
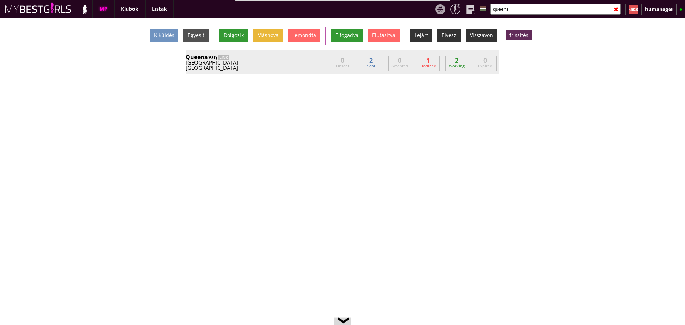
click at [319, 67] on div "Munich" at bounding box center [256, 67] width 143 height 5
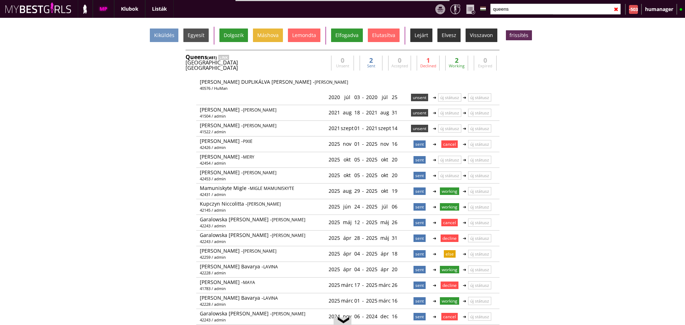
click at [316, 62] on div "Germany" at bounding box center [256, 62] width 143 height 5
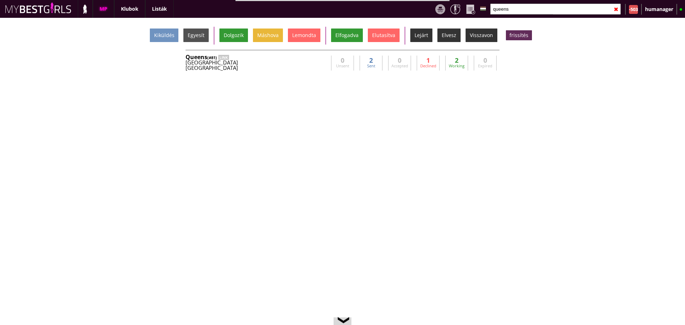
click at [539, 7] on input "queens" at bounding box center [555, 9] width 131 height 11
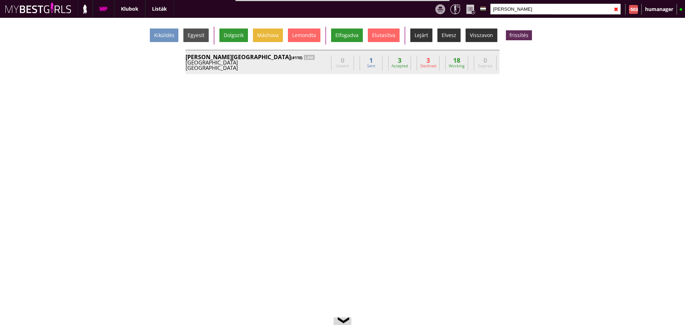
type input "bever"
click at [308, 64] on div "Austria" at bounding box center [256, 62] width 143 height 5
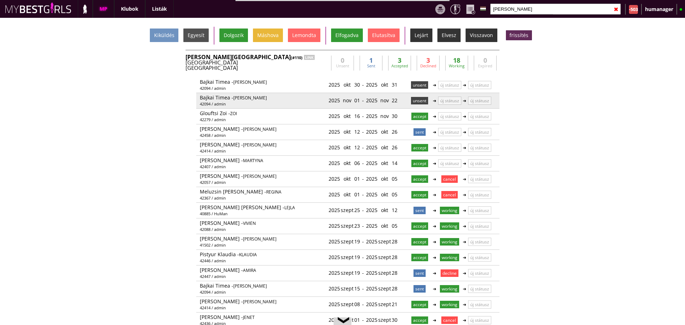
click at [411, 101] on p "unsent" at bounding box center [419, 100] width 17 height 7
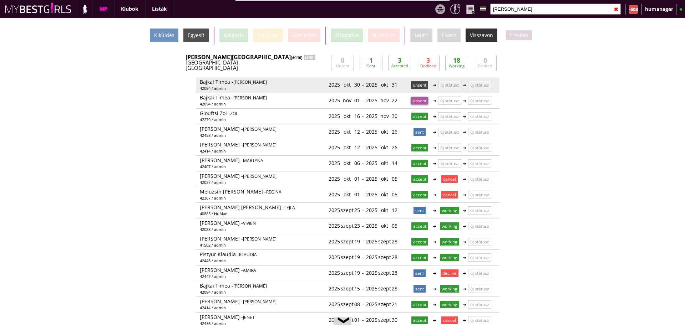
click at [414, 86] on p "unsent" at bounding box center [419, 84] width 17 height 7
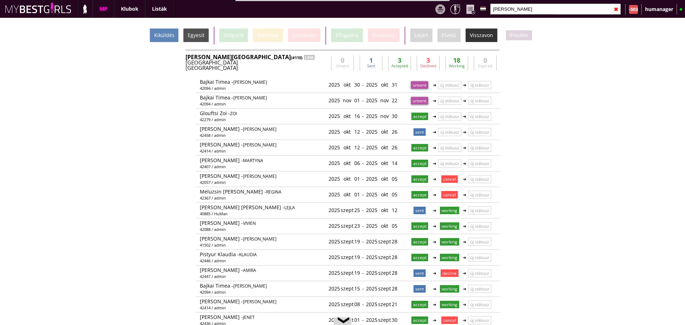
click at [171, 36] on div "Kiküldés" at bounding box center [164, 36] width 29 height 14
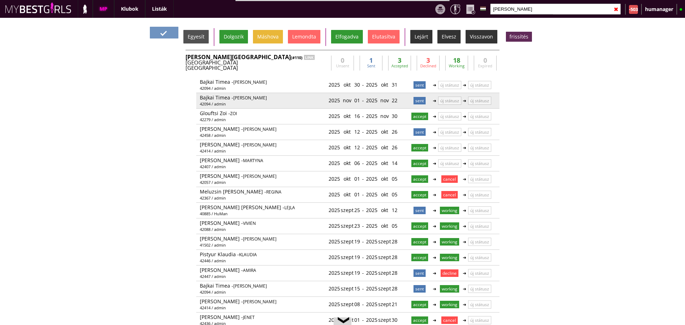
click at [416, 102] on p "sent" at bounding box center [419, 100] width 12 height 7
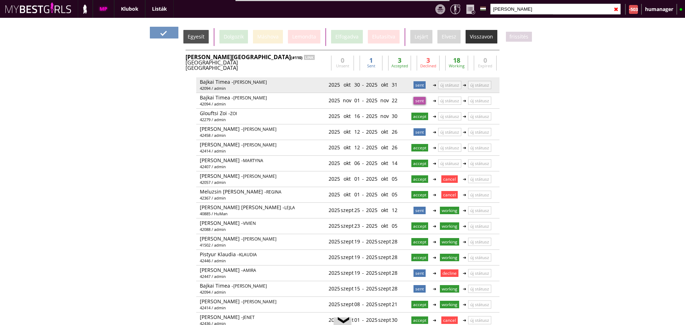
click at [416, 88] on p "sent" at bounding box center [419, 84] width 12 height 7
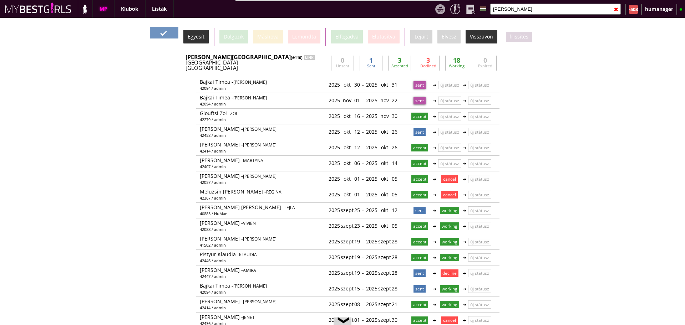
click at [198, 39] on div "Egyesít" at bounding box center [195, 37] width 25 height 14
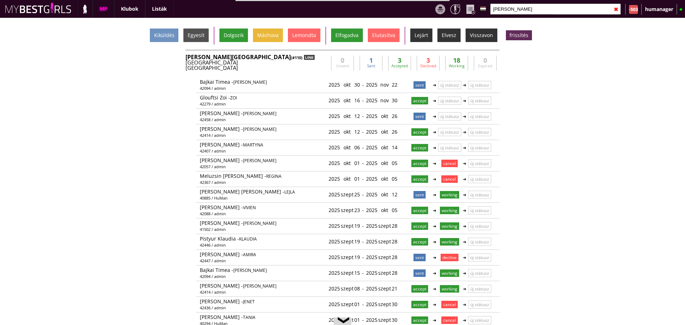
click at [304, 57] on div "LINK" at bounding box center [309, 57] width 11 height 5
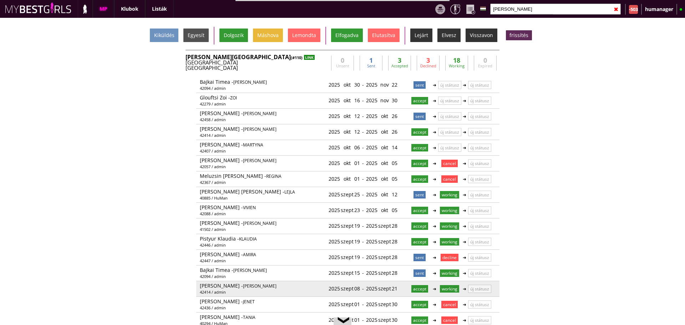
scroll to position [16, 0]
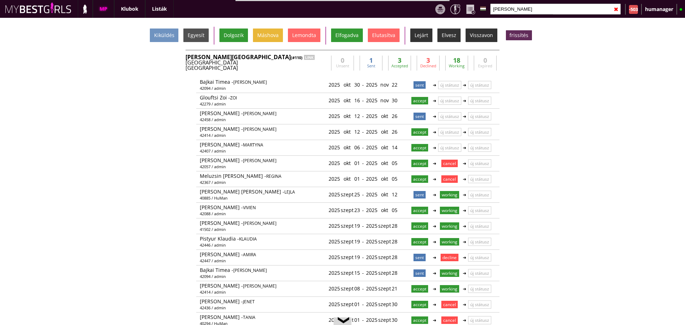
click at [512, 8] on input "bever" at bounding box center [555, 9] width 131 height 11
click at [300, 61] on div "Austria" at bounding box center [256, 62] width 143 height 5
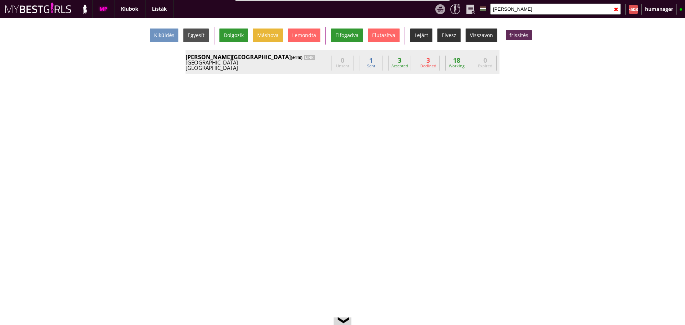
click at [300, 61] on div "Austria" at bounding box center [256, 62] width 143 height 5
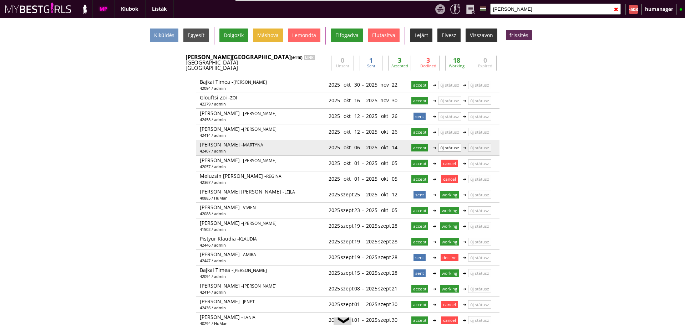
click at [440, 146] on p "új státusz" at bounding box center [449, 148] width 23 height 8
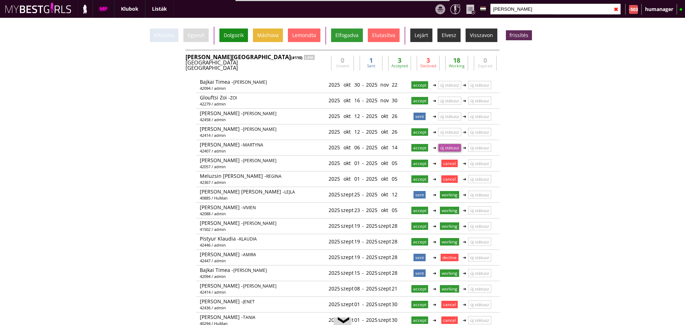
click at [228, 41] on div "Dolgozik" at bounding box center [233, 36] width 29 height 14
click at [526, 9] on input "[PERSON_NAME]" at bounding box center [555, 9] width 131 height 11
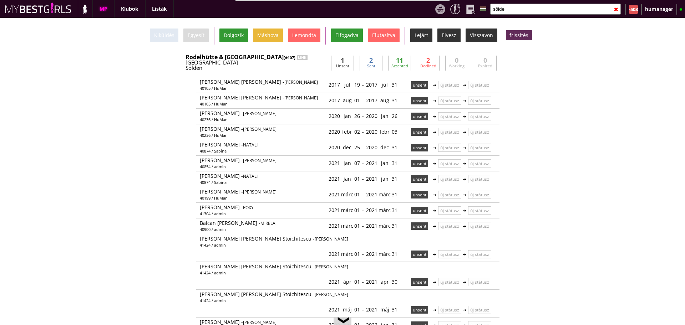
type input "sölde"
click at [308, 66] on div "Sölden" at bounding box center [256, 67] width 143 height 5
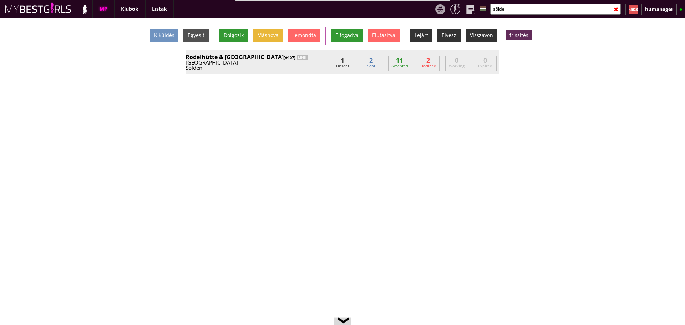
click at [308, 66] on div "Sölden" at bounding box center [256, 67] width 143 height 5
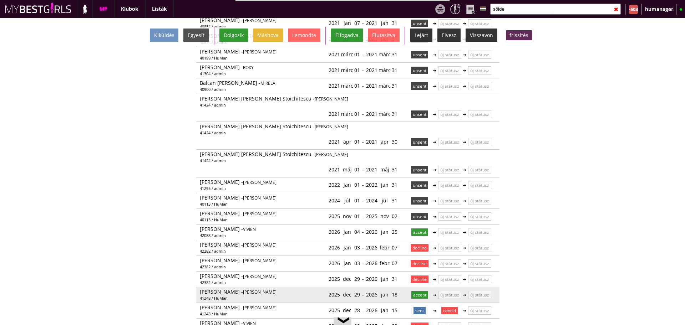
scroll to position [173, 0]
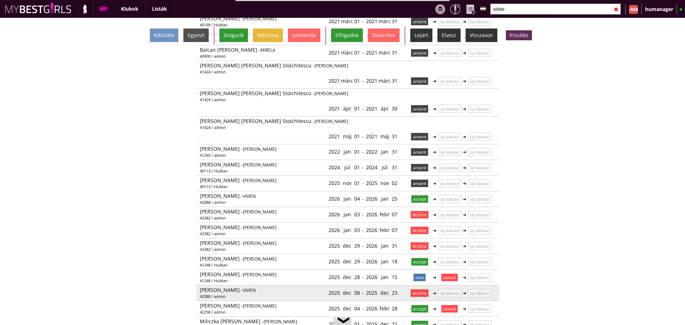
click at [413, 290] on p "decline" at bounding box center [419, 293] width 18 height 7
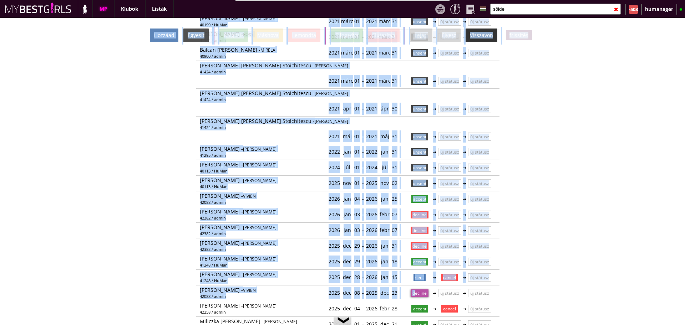
click at [164, 41] on div "Hozzáad" at bounding box center [164, 36] width 29 height 14
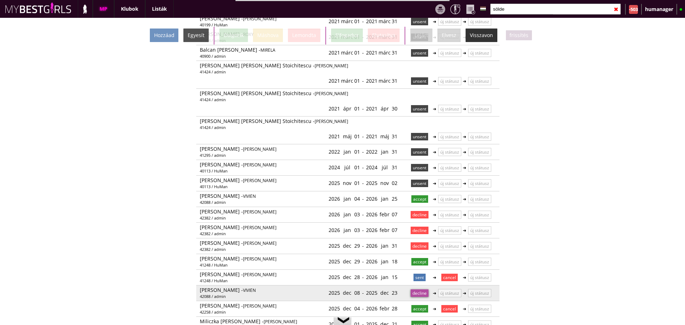
click at [419, 290] on p "decline" at bounding box center [419, 293] width 18 height 7
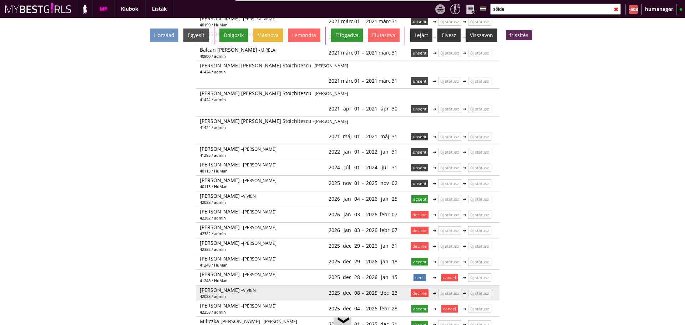
click at [419, 290] on p "decline" at bounding box center [419, 293] width 18 height 7
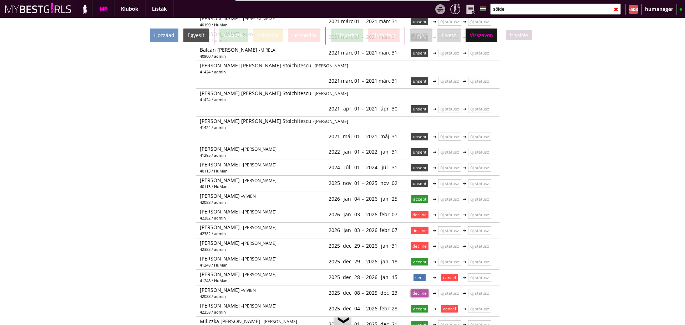
click at [469, 32] on div "Visszavon" at bounding box center [481, 36] width 32 height 14
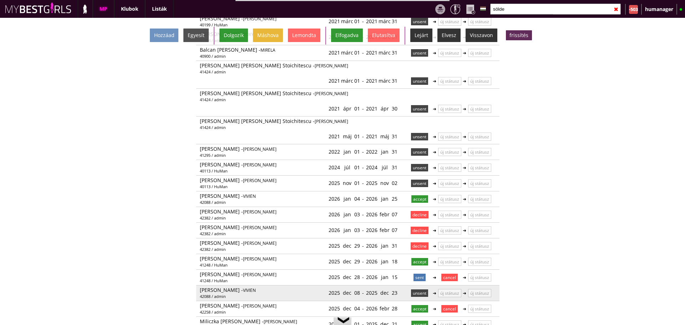
click at [416, 290] on p "unsent" at bounding box center [419, 293] width 17 height 7
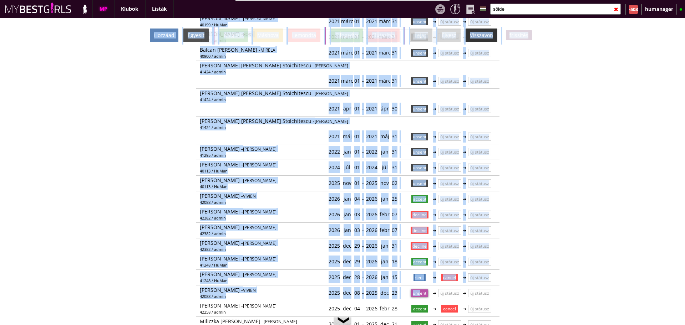
click at [164, 36] on div "Hozzáad" at bounding box center [164, 36] width 29 height 14
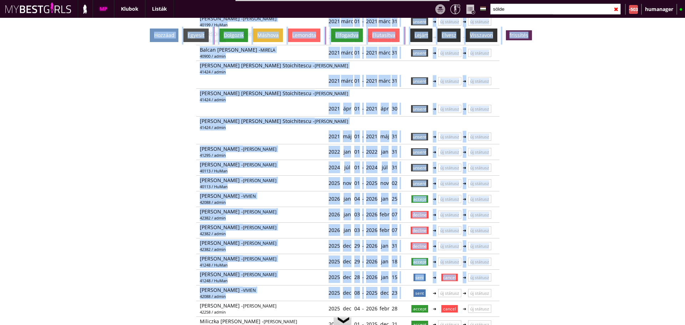
click at [546, 255] on div "Hozzáad Egyesít Dolgozik Máshova Lemondta Elfogadva Elutasítva Lejárt Elvesz Vi…" at bounding box center [342, 171] width 685 height 307
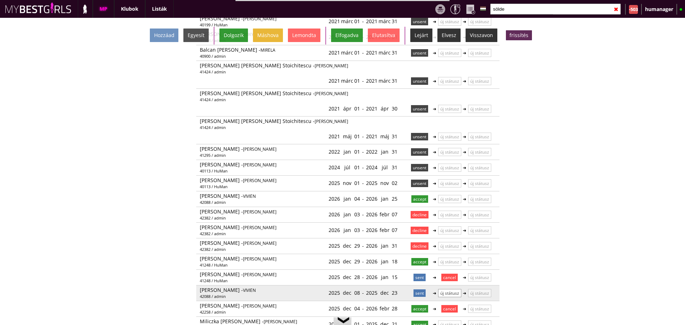
click at [445, 289] on p "új státusz" at bounding box center [449, 293] width 23 height 8
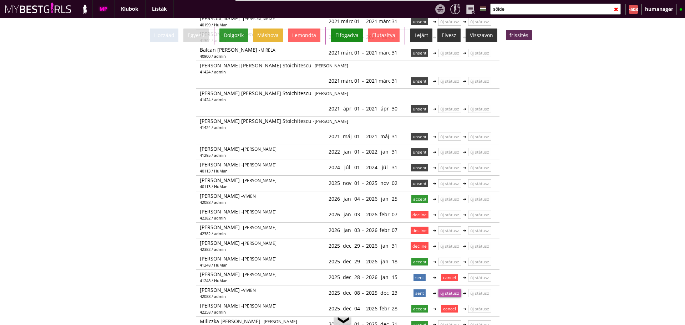
click at [349, 37] on div "Elfogadva" at bounding box center [347, 36] width 32 height 14
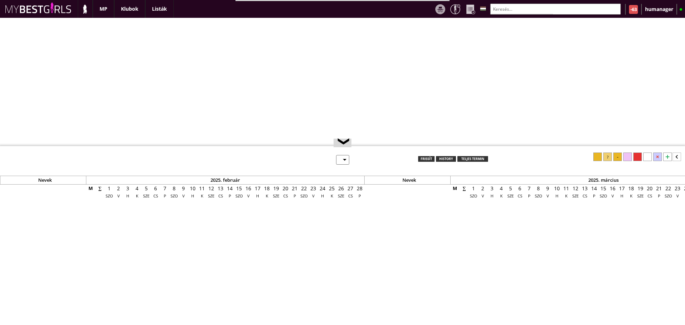
select select "0"
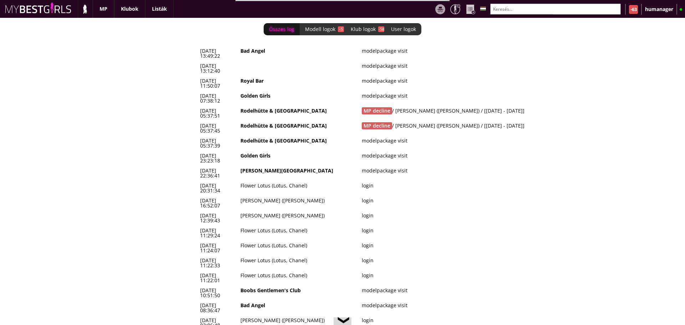
scroll to position [0, 2912]
drag, startPoint x: 0, startPoint y: 0, endPoint x: 300, endPoint y: 159, distance: 339.7
click at [300, 159] on body "Bestof képek letöltése Összes kép letöltése RESET MENTÉS updatezve bemutatás ta…" at bounding box center [342, 162] width 685 height 325
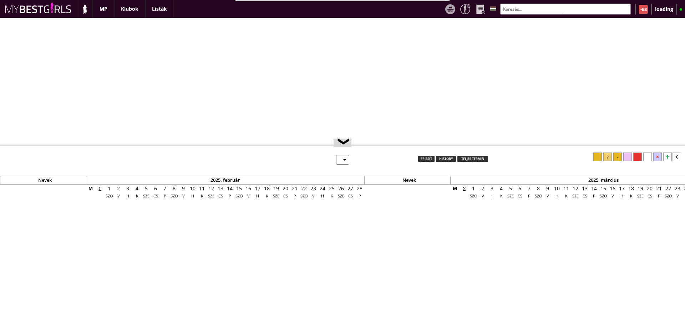
scroll to position [6, 0]
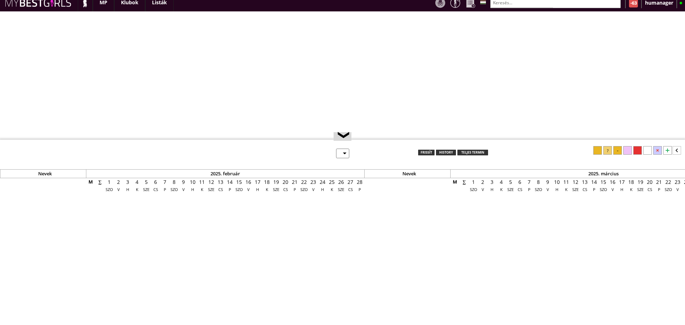
select select "0"
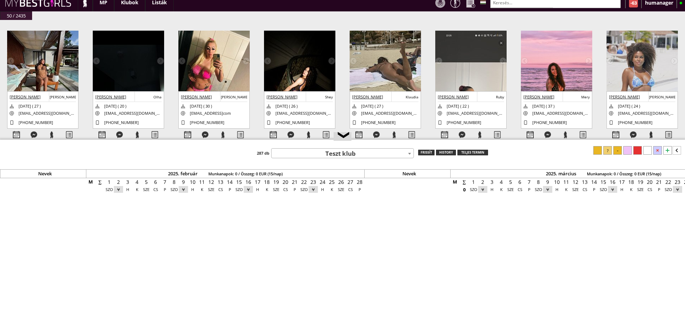
scroll to position [0, 2912]
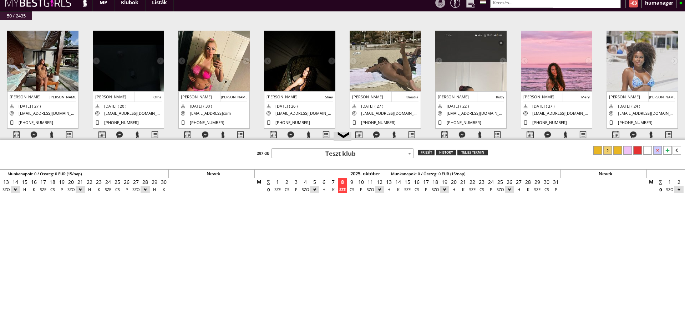
click at [510, 4] on input "text" at bounding box center [555, 2] width 131 height 11
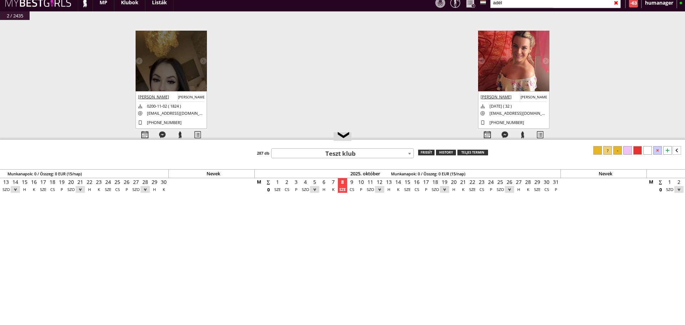
type input "adél"
click at [181, 69] on img at bounding box center [171, 94] width 71 height 126
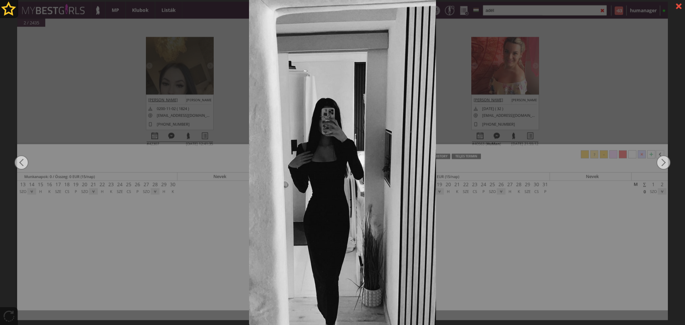
click at [540, 92] on div at bounding box center [342, 162] width 685 height 325
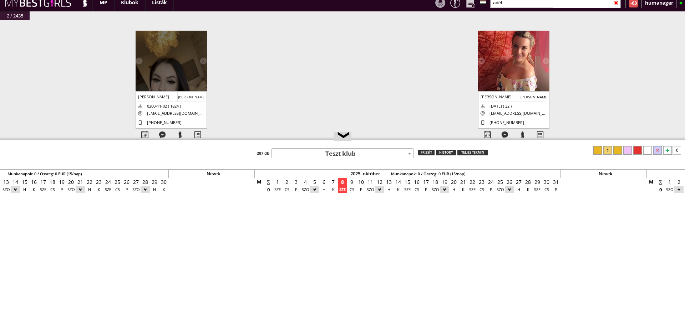
click at [519, 6] on input "adél" at bounding box center [555, 2] width 131 height 11
click at [519, 6] on input "text" at bounding box center [555, 2] width 131 height 11
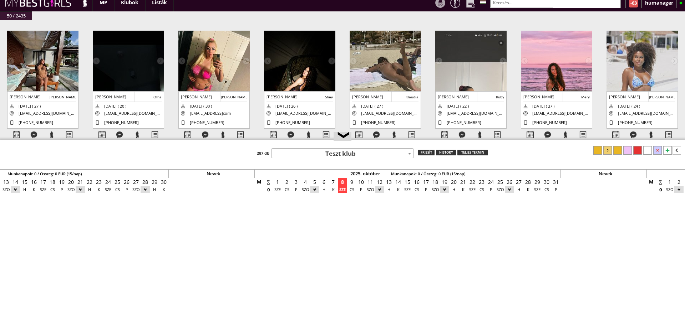
click at [507, 3] on input "text" at bounding box center [555, 2] width 131 height 11
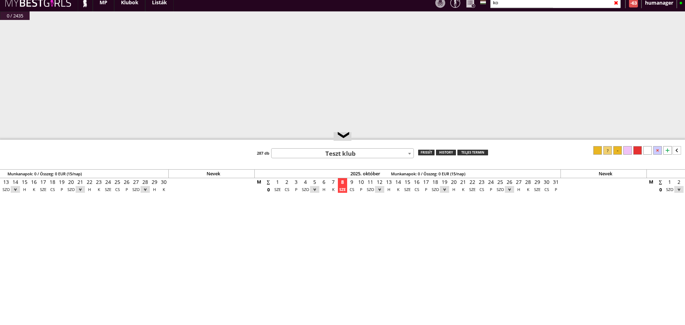
type input "k"
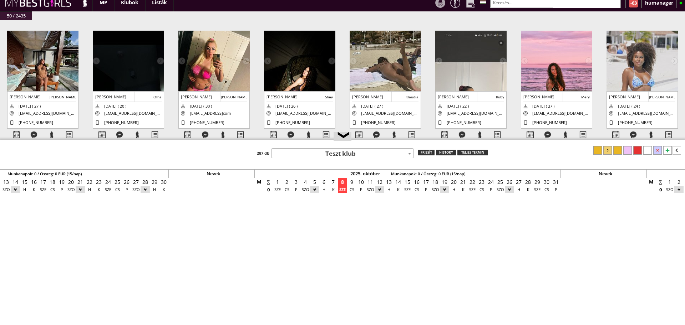
click at [318, 160] on div "Nevek 2025. február Munkanapok: 0 / Összeg: 0 EUR (15/nap) Nevek 2025. március …" at bounding box center [342, 235] width 685 height 179
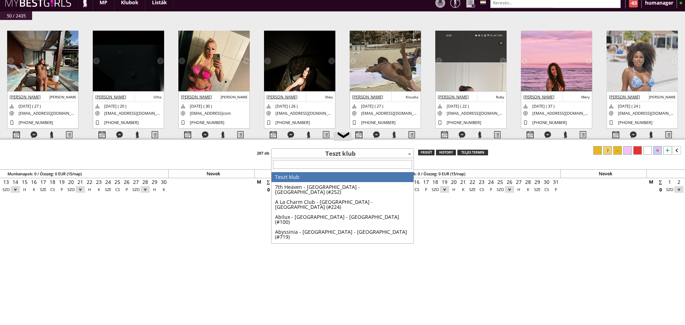
click at [334, 152] on span "Teszt klub" at bounding box center [342, 154] width 142 height 10
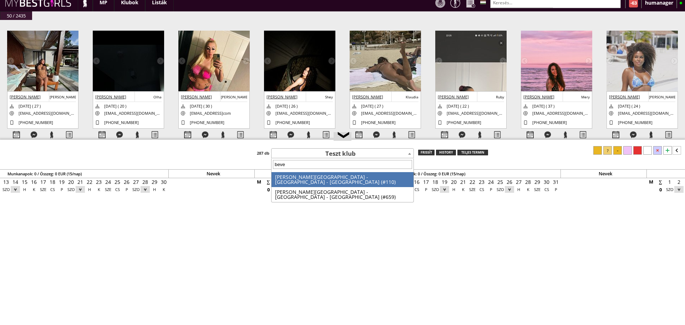
type input "bever"
select select "110"
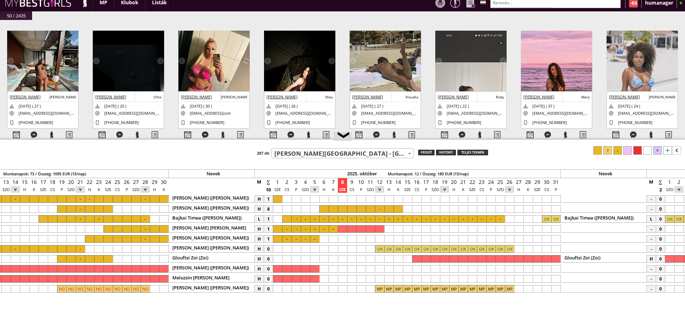
click at [334, 209] on div at bounding box center [332, 208] width 9 height 7
click at [396, 211] on div at bounding box center [397, 208] width 9 height 7
click at [619, 152] on div at bounding box center [617, 150] width 9 height 9
click at [568, 1] on input "text" at bounding box center [555, 2] width 131 height 11
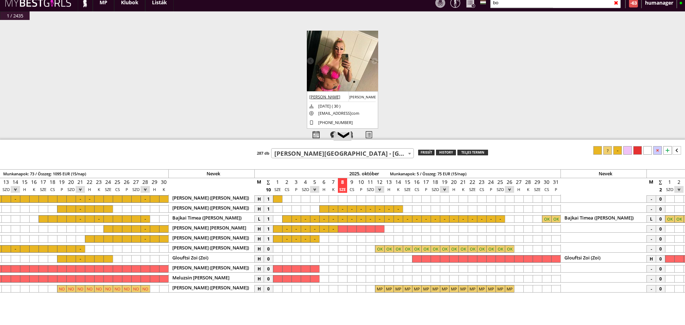
type input "b"
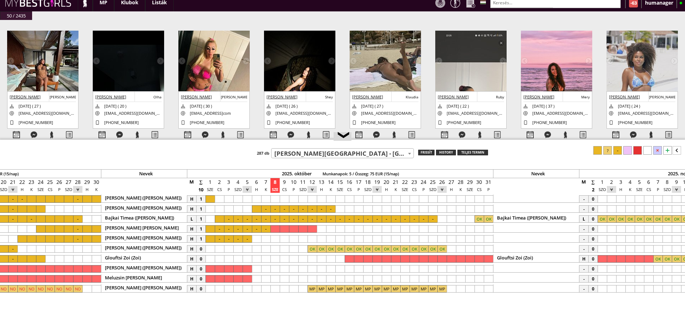
scroll to position [0, 2976]
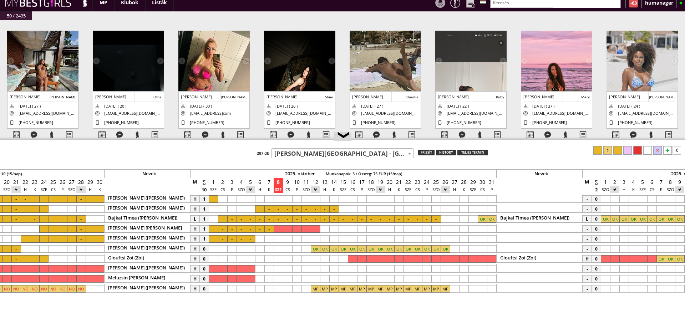
click at [306, 151] on span "[PERSON_NAME][GEOGRAPHIC_DATA] - [GEOGRAPHIC_DATA] - [GEOGRAPHIC_DATA] (#110)" at bounding box center [342, 154] width 142 height 10
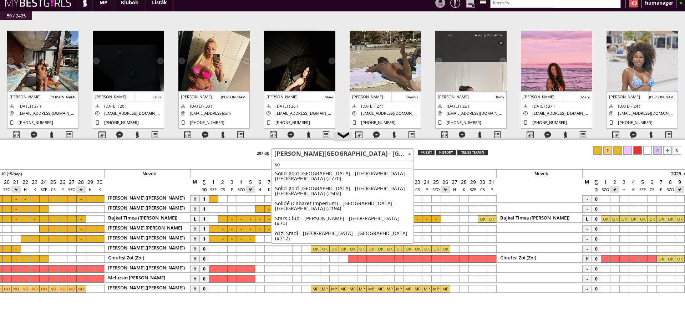
scroll to position [0, 0]
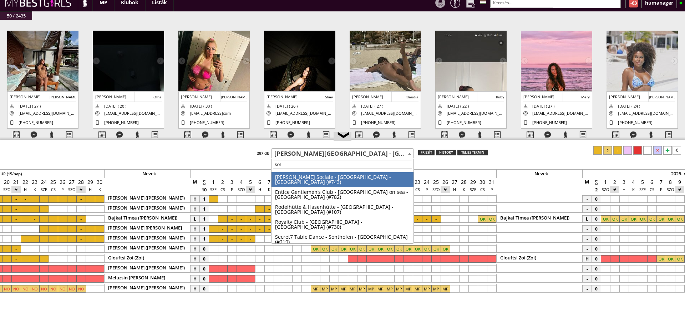
type input "söld"
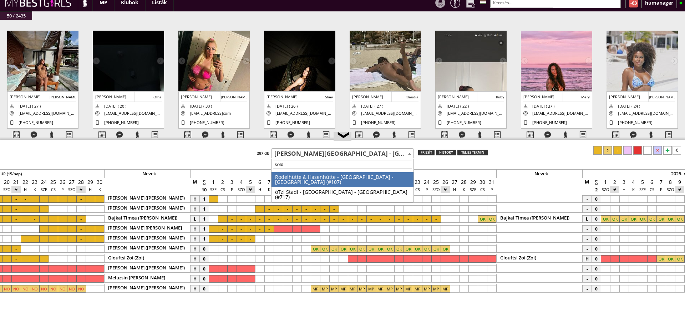
select select "107"
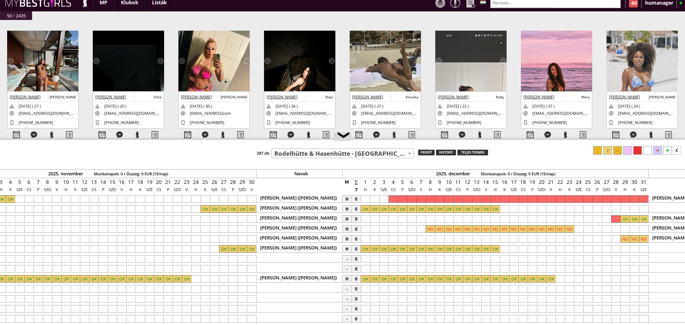
scroll to position [0, 3643]
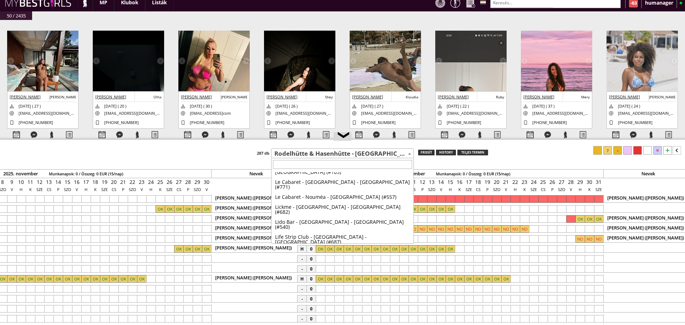
click at [304, 154] on span "Rodelhütte & Hasenhütte - [GEOGRAPHIC_DATA] - [GEOGRAPHIC_DATA] (#107)" at bounding box center [342, 154] width 142 height 10
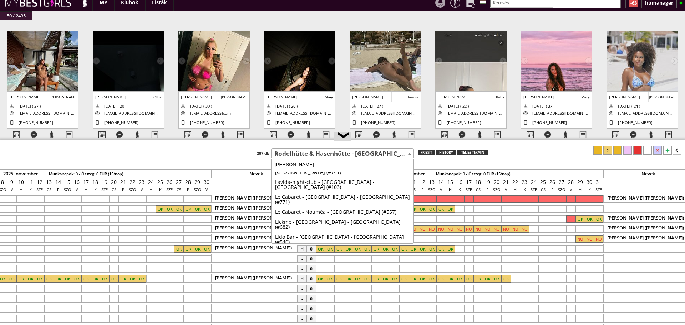
scroll to position [0, 0]
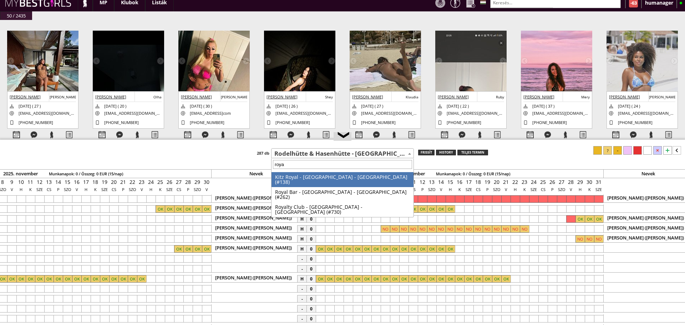
type input "royal"
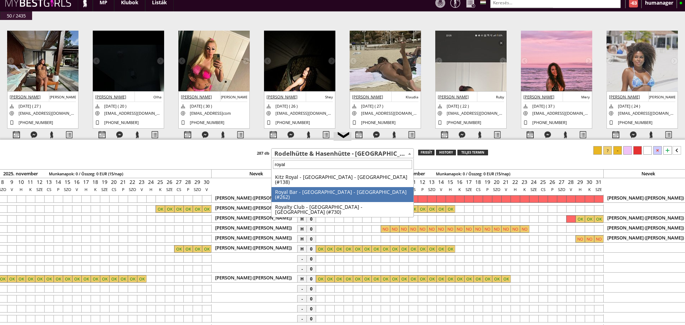
select select "262"
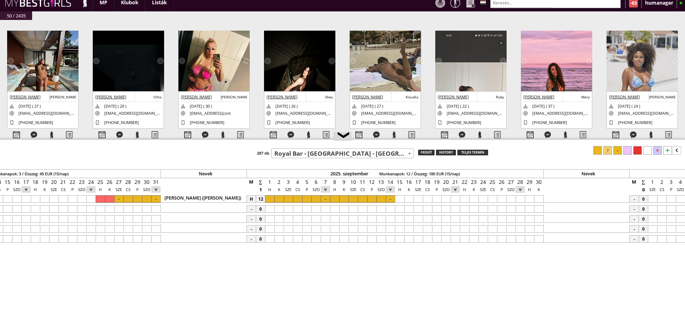
scroll to position [0, 2533]
click at [333, 198] on div at bounding box center [329, 198] width 9 height 7
click at [391, 200] on div at bounding box center [394, 198] width 9 height 7
click at [636, 150] on div at bounding box center [637, 150] width 9 height 9
drag, startPoint x: 359, startPoint y: 185, endPoint x: 294, endPoint y: 209, distance: 68.6
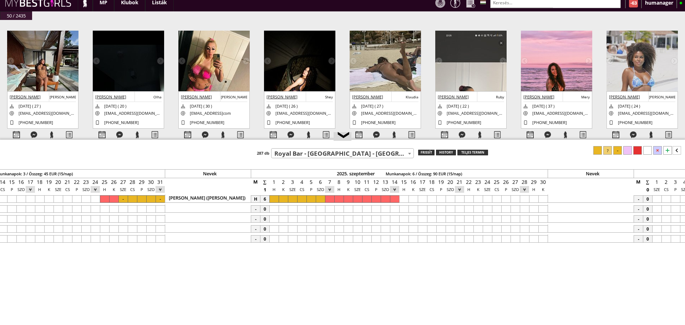
click at [272, 202] on div at bounding box center [273, 198] width 9 height 7
click at [616, 151] on div at bounding box center [617, 150] width 9 height 9
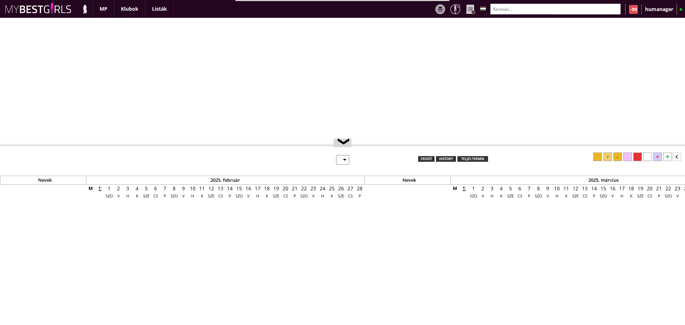
select select "0"
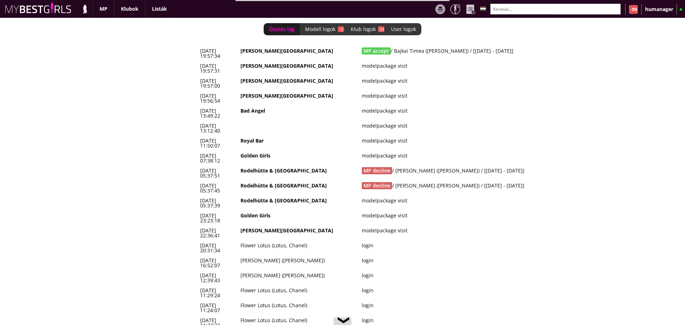
scroll to position [0, 2912]
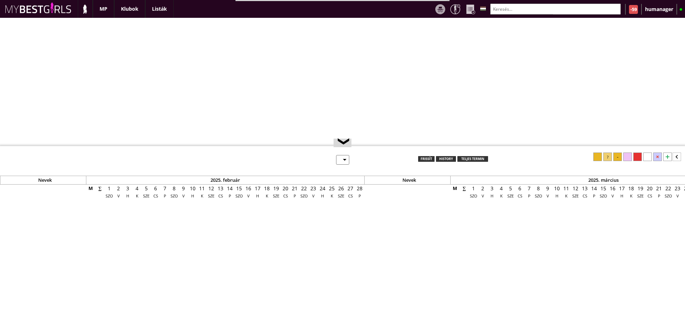
select select "0"
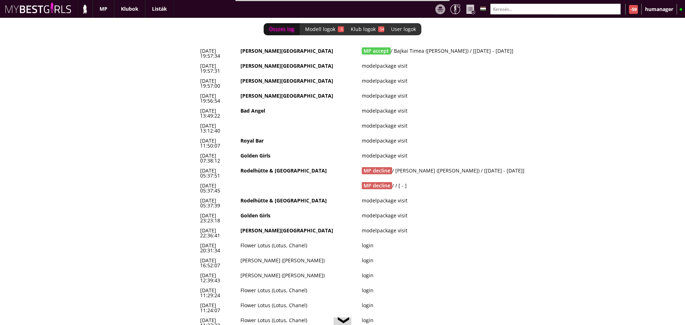
scroll to position [0, 2912]
